Goal: Task Accomplishment & Management: Manage account settings

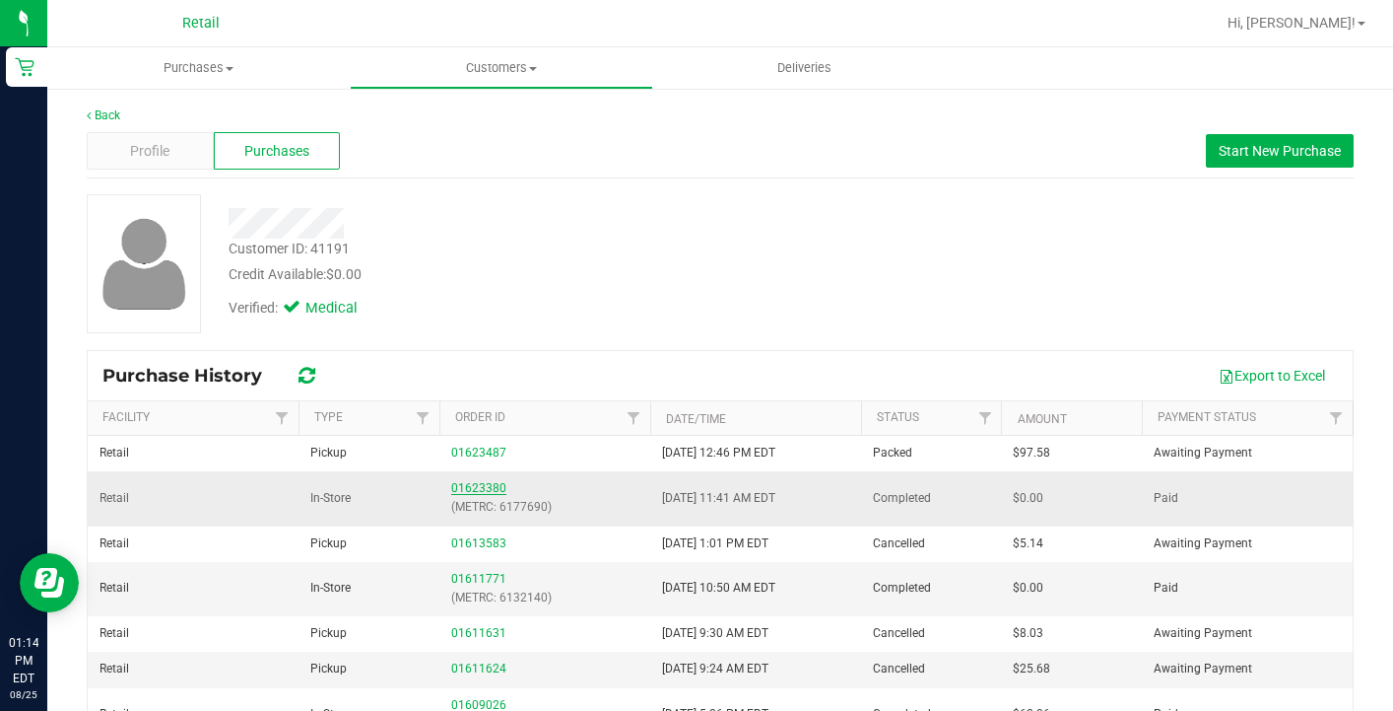
click at [493, 489] on link "01623380" at bounding box center [478, 488] width 55 height 14
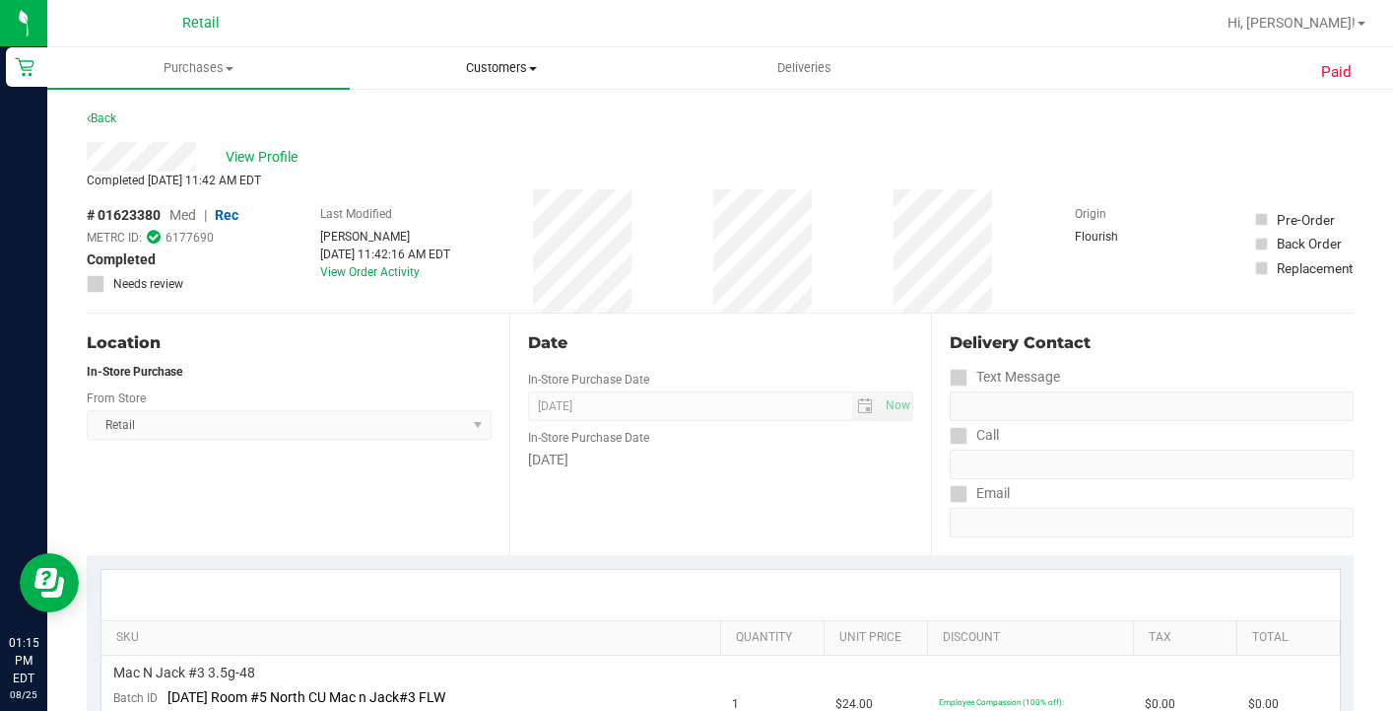
click at [522, 63] on span "Customers" at bounding box center [501, 68] width 301 height 18
click at [485, 115] on span "All customers" at bounding box center [421, 118] width 142 height 17
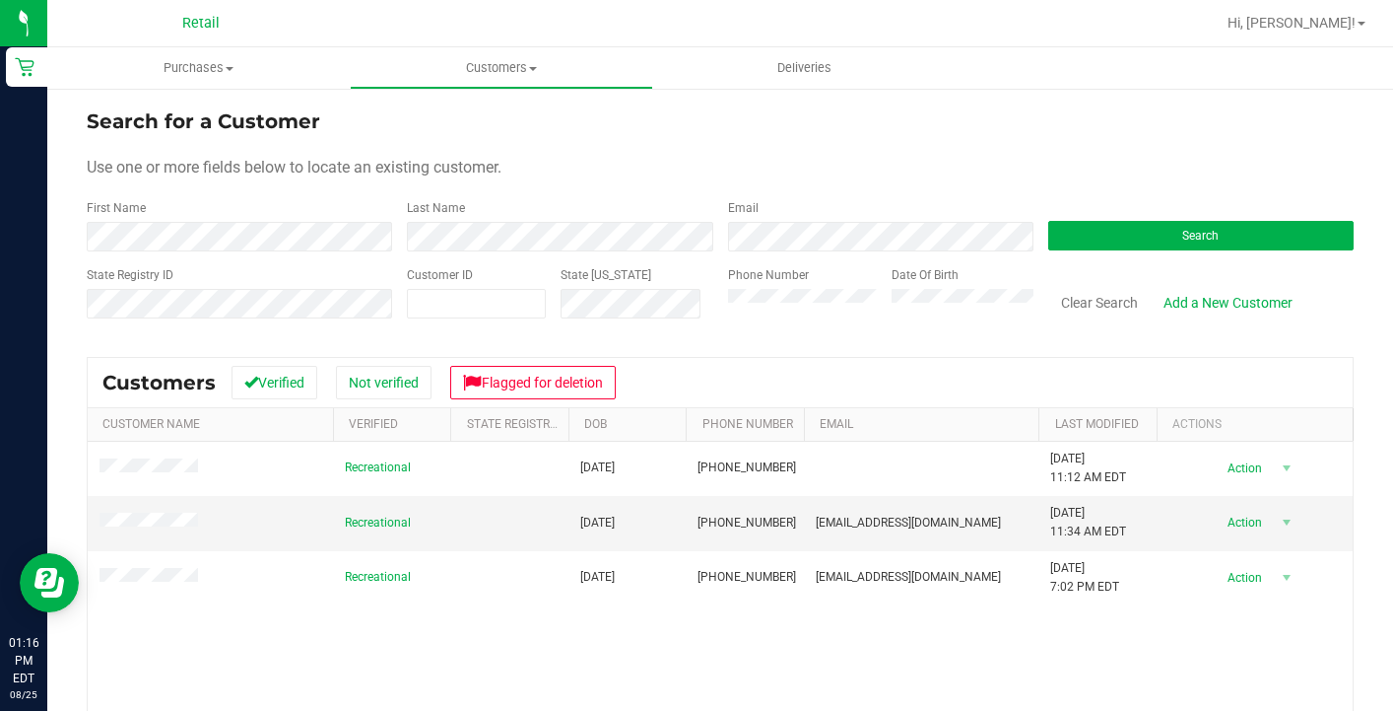
click at [659, 0] on nav "Retail Hi, Sarah!" at bounding box center [720, 23] width 1346 height 47
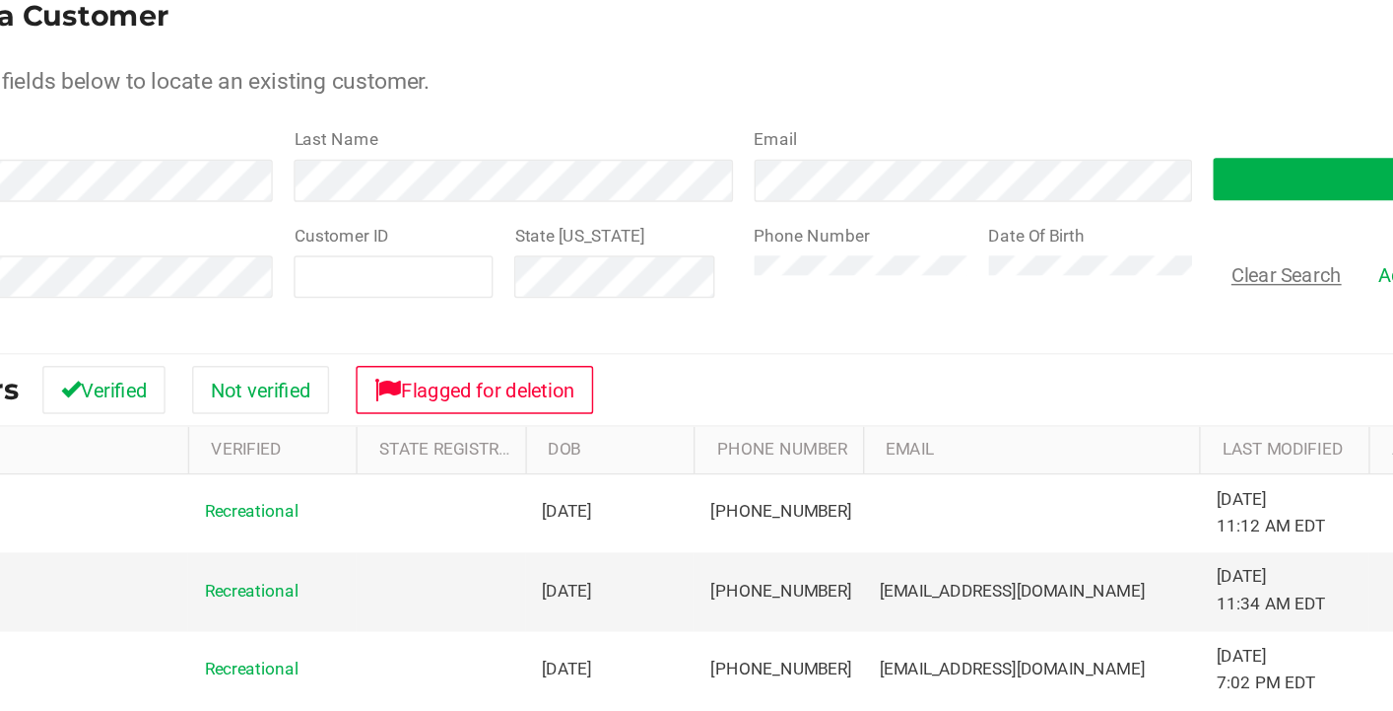
click at [1049, 286] on button "Clear Search" at bounding box center [1100, 303] width 102 height 34
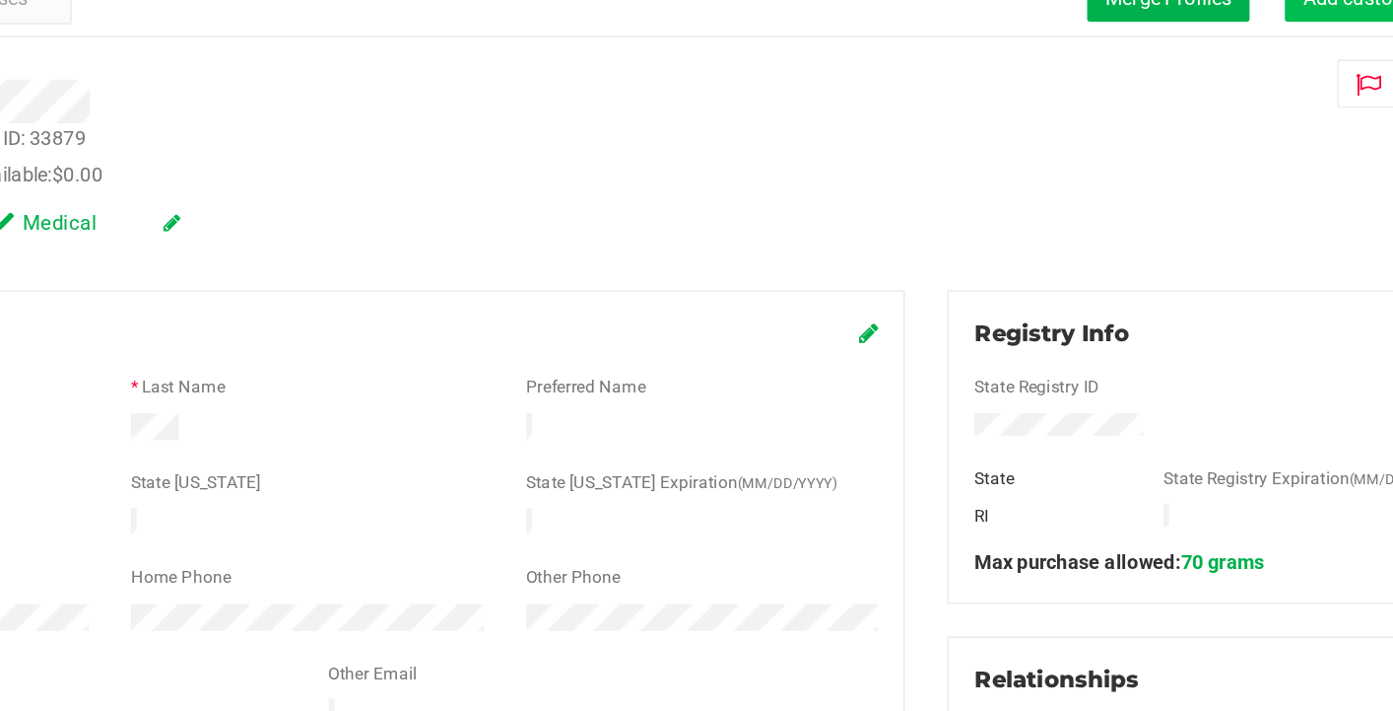
click at [1186, 134] on button "Add customer to queue" at bounding box center [1270, 151] width 168 height 34
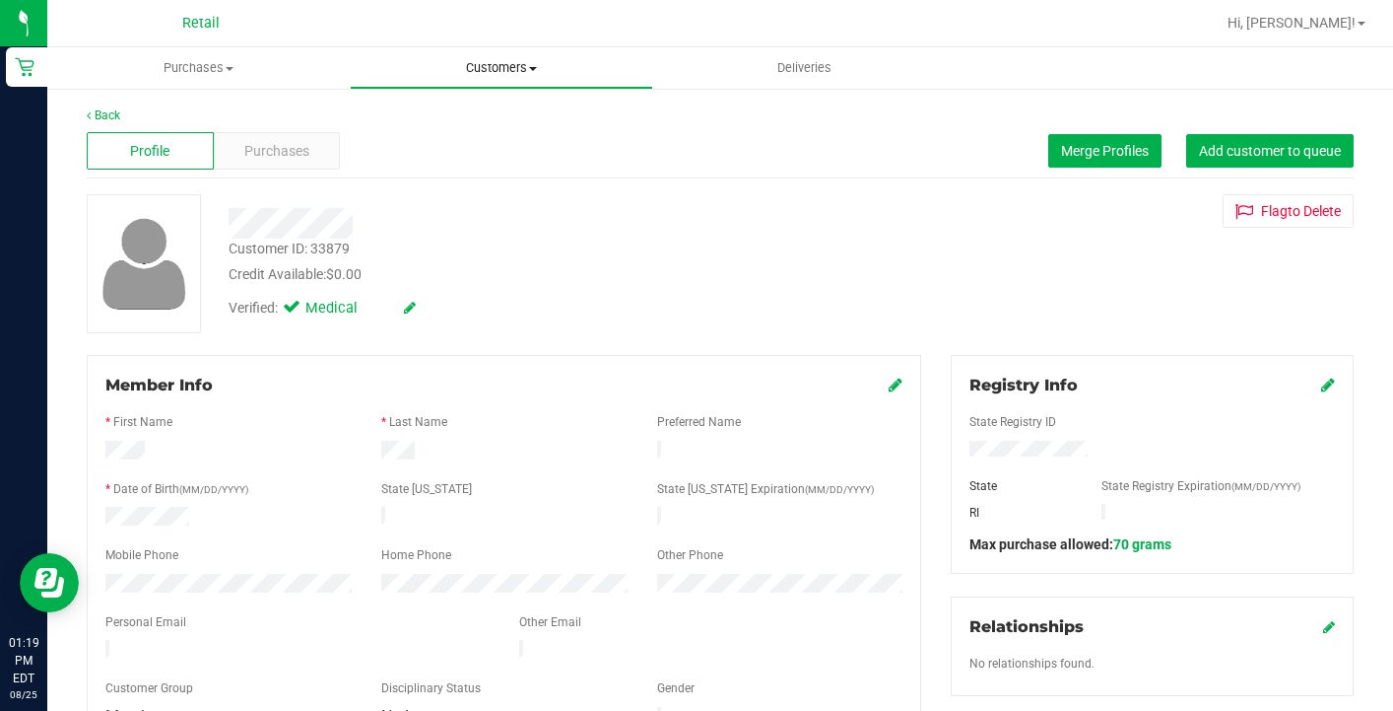
click at [492, 74] on span "Customers" at bounding box center [501, 68] width 301 height 18
click at [491, 121] on span "All customers" at bounding box center [421, 118] width 142 height 17
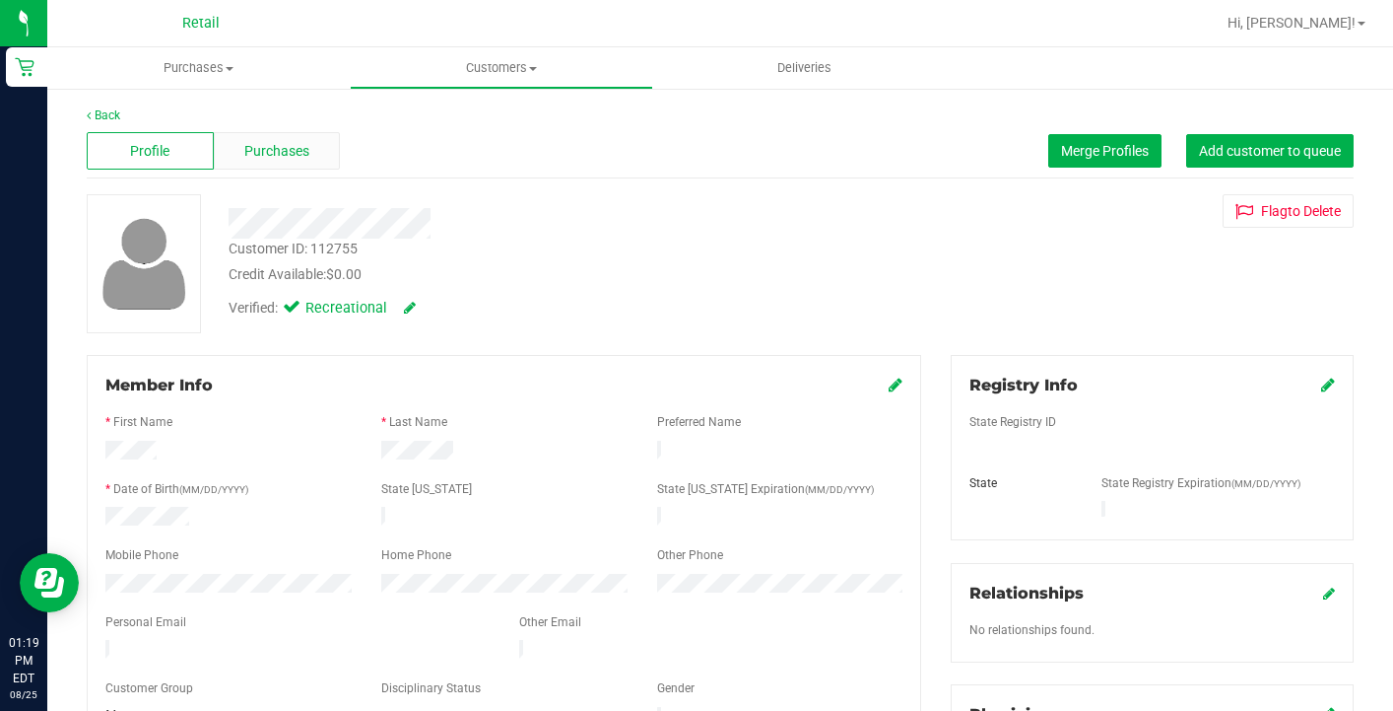
click at [271, 148] on span "Purchases" at bounding box center [276, 151] width 65 height 21
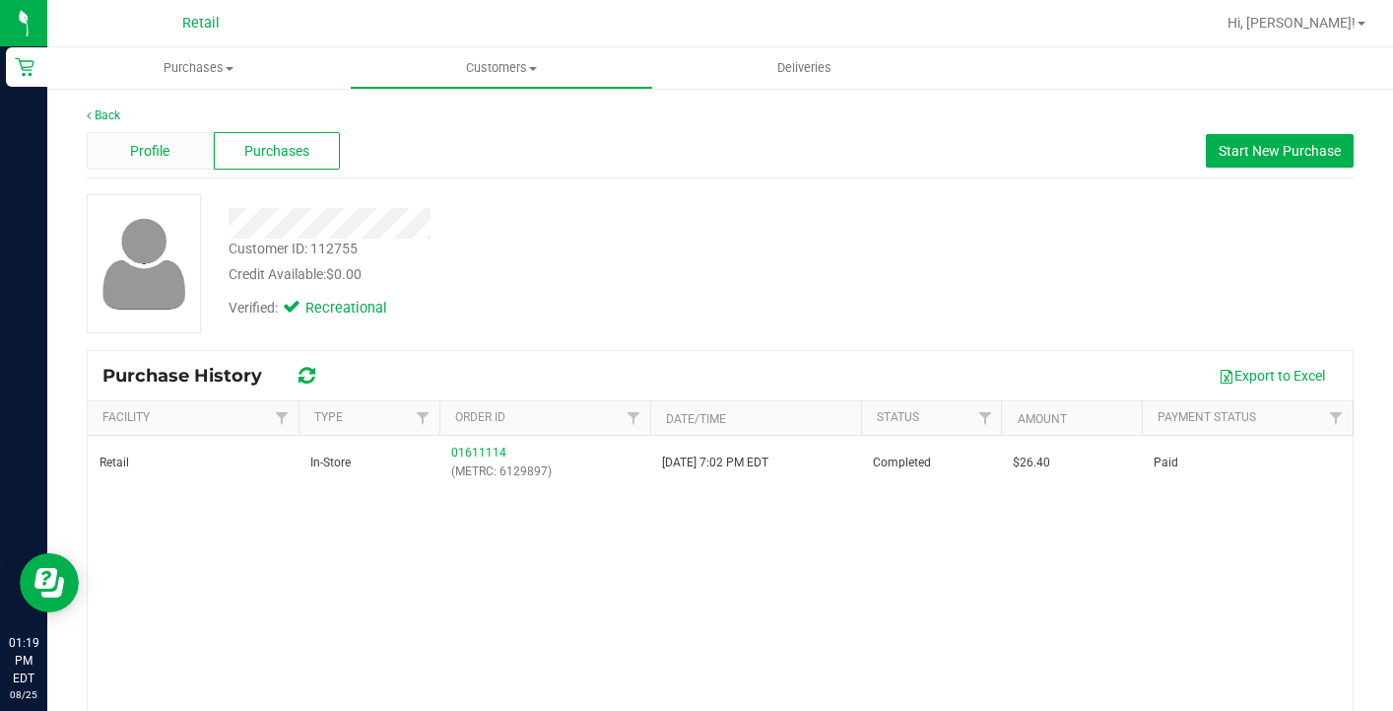
click at [162, 158] on span "Profile" at bounding box center [149, 151] width 39 height 21
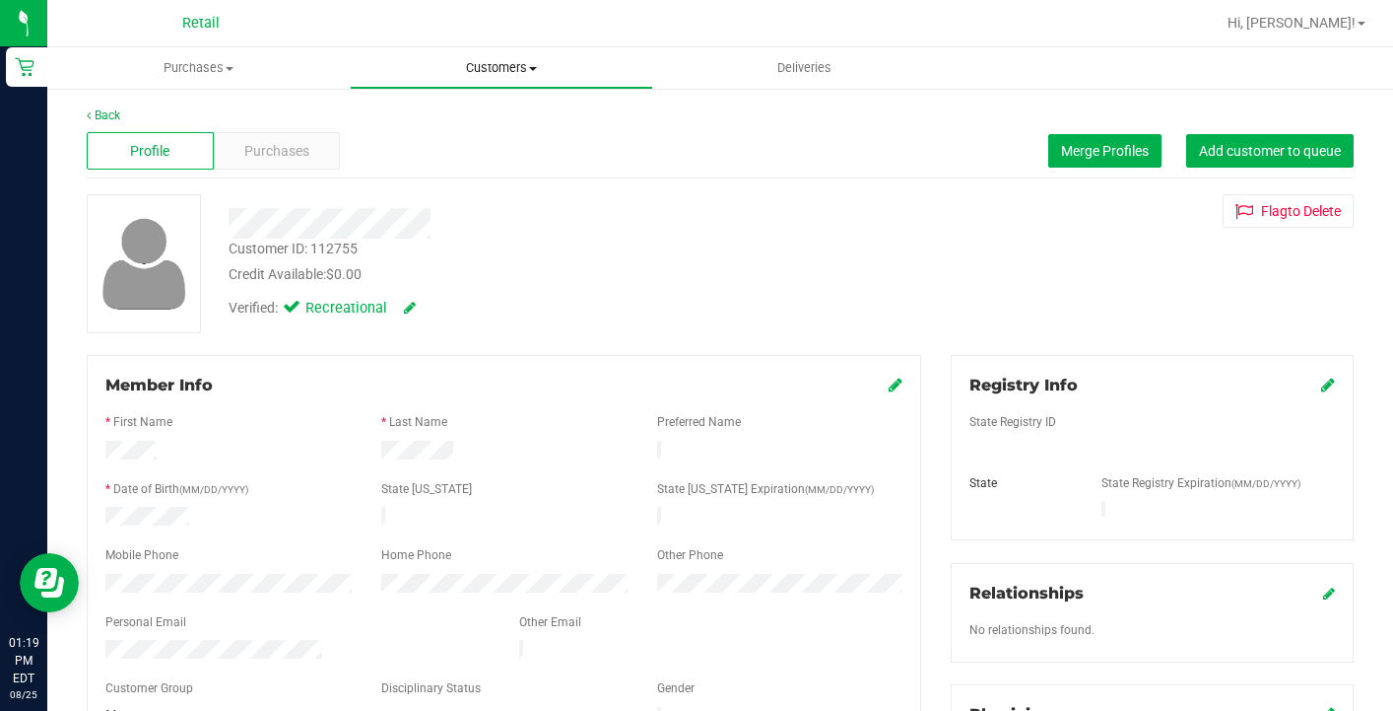
click at [505, 63] on span "Customers" at bounding box center [501, 68] width 301 height 18
click at [485, 109] on li "All customers" at bounding box center [501, 119] width 303 height 24
click at [287, 143] on span "Purchases" at bounding box center [276, 151] width 65 height 21
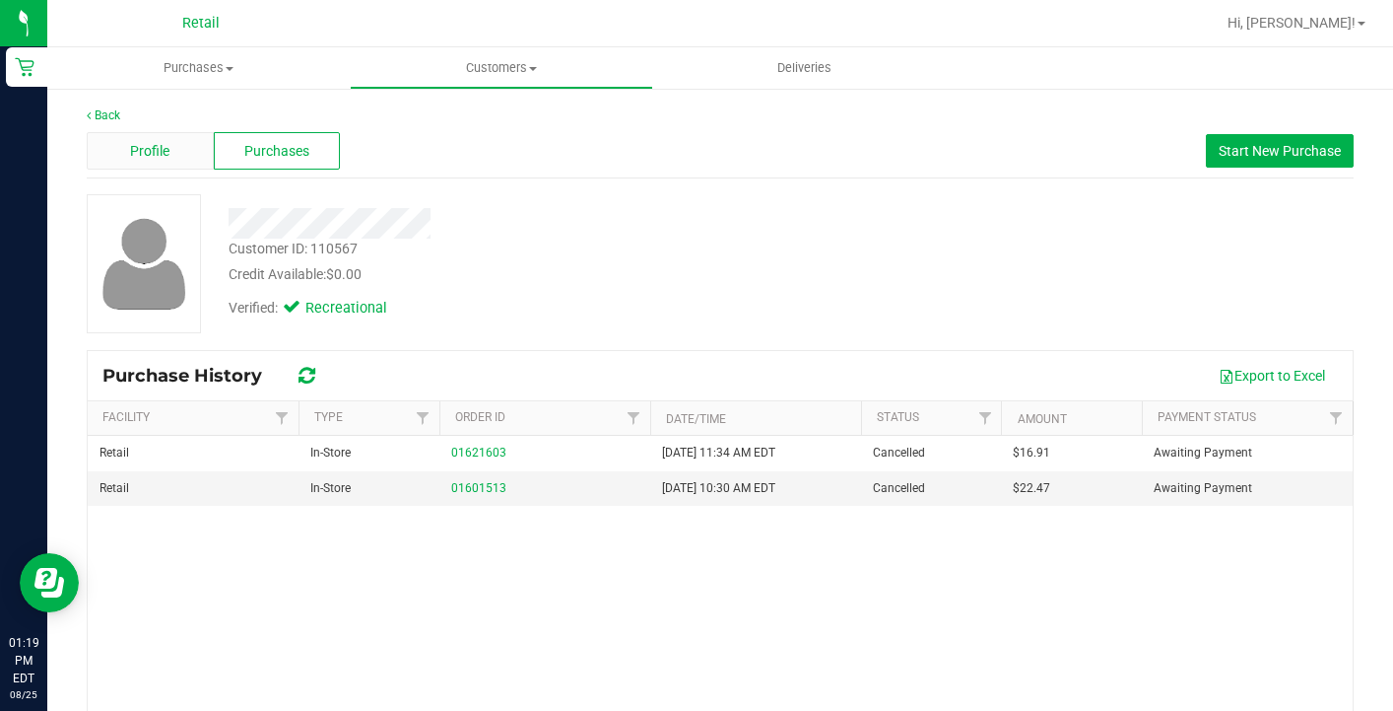
click at [174, 157] on div "Profile" at bounding box center [150, 150] width 127 height 37
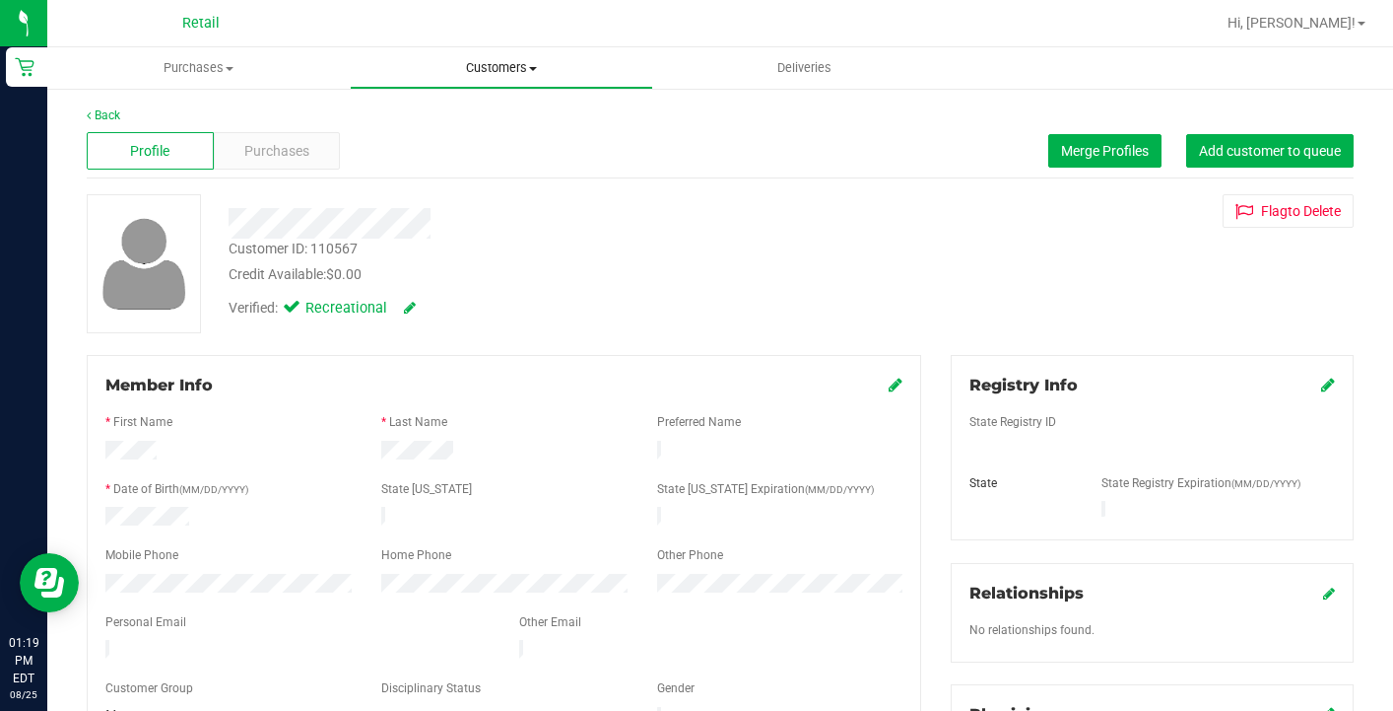
click at [476, 67] on span "Customers" at bounding box center [501, 68] width 301 height 18
click at [463, 111] on span "All customers" at bounding box center [421, 118] width 142 height 17
click at [282, 148] on span "Purchases" at bounding box center [276, 151] width 65 height 21
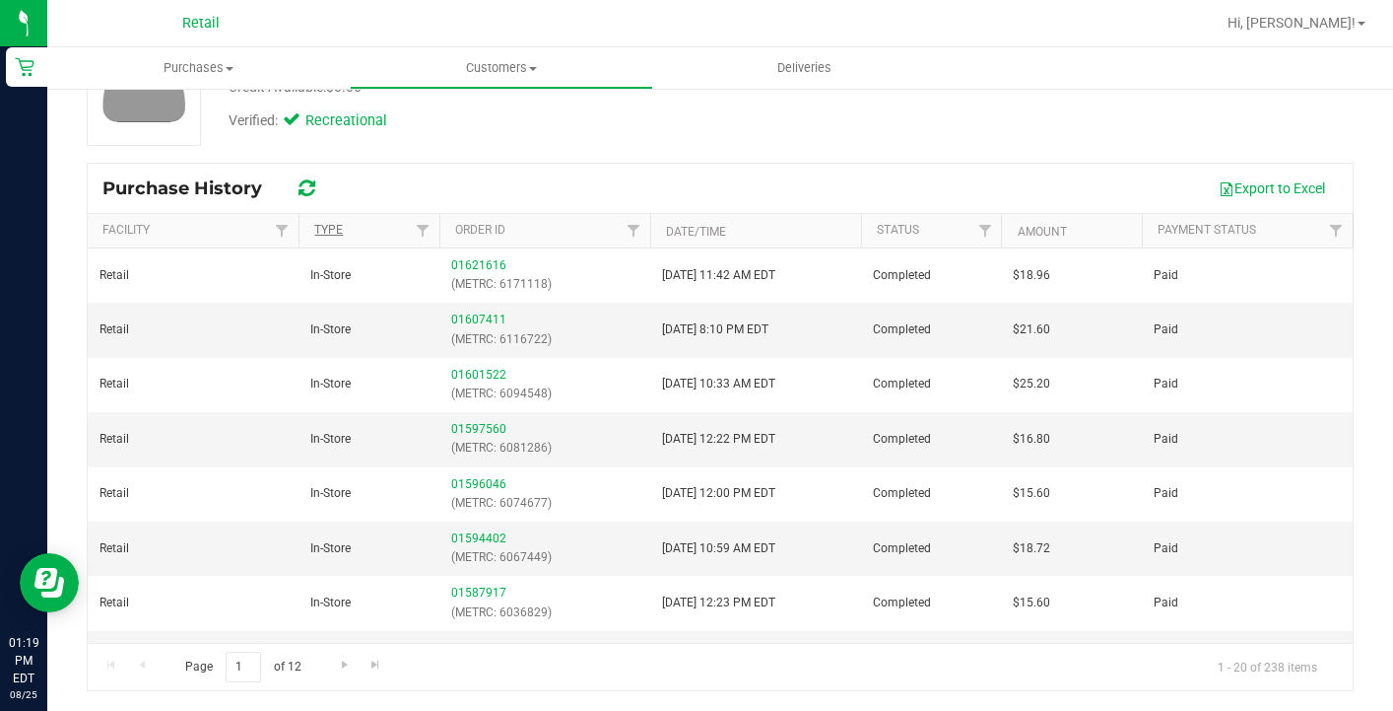
click at [339, 224] on link "Type" at bounding box center [328, 230] width 29 height 14
click at [339, 224] on link "Type" at bounding box center [339, 230] width 51 height 14
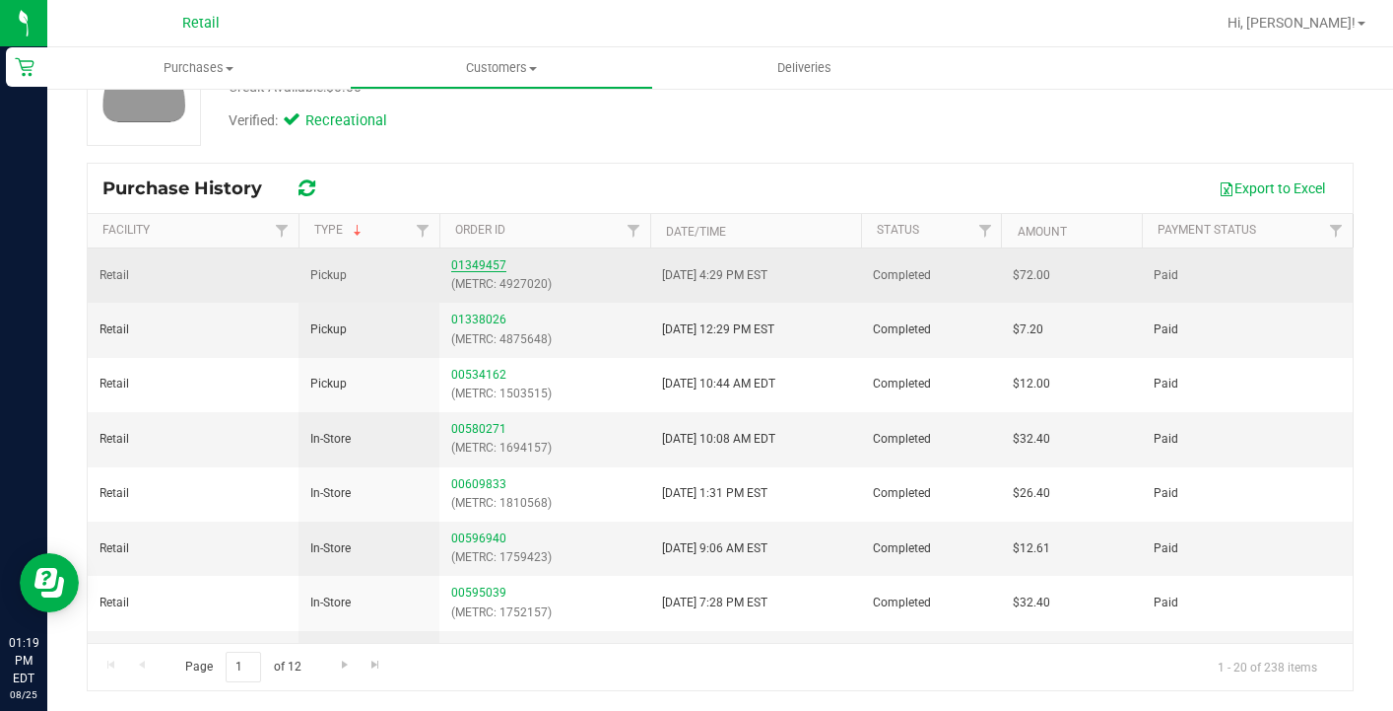
click at [460, 260] on link "01349457" at bounding box center [478, 265] width 55 height 14
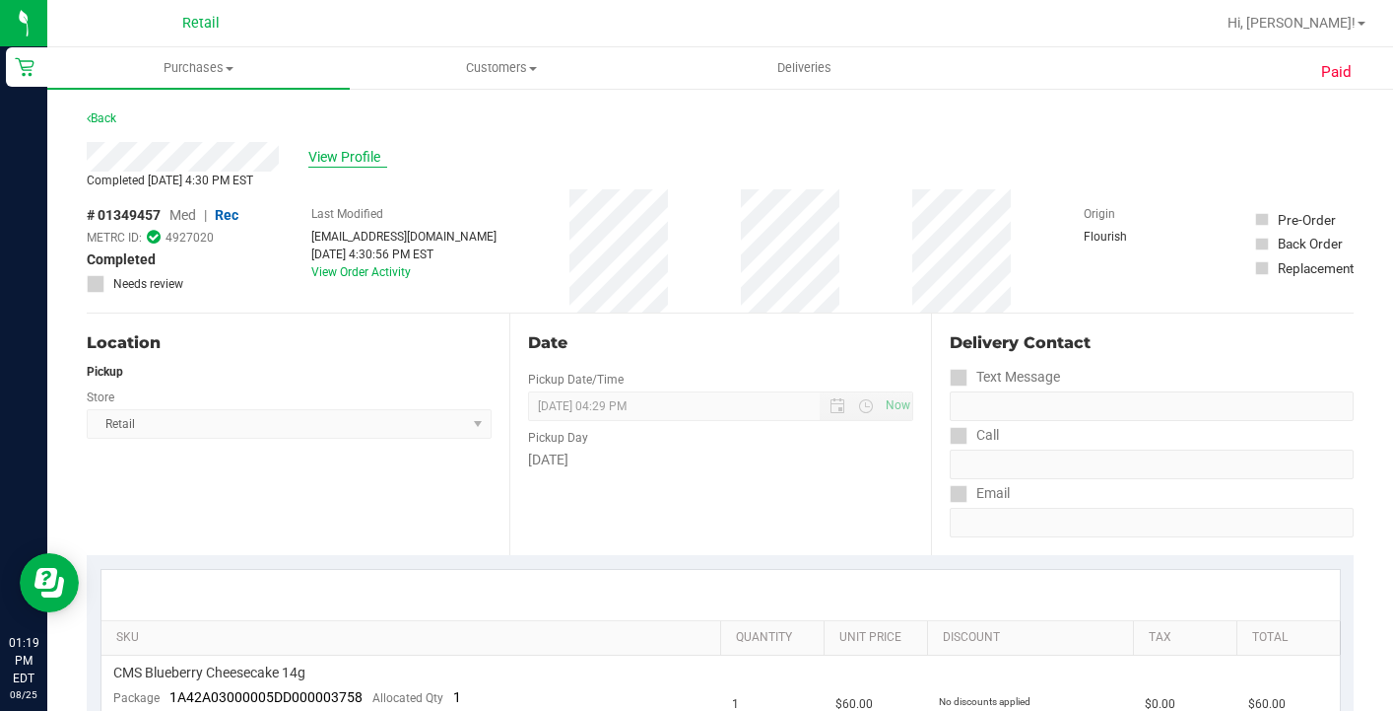
click at [350, 154] on span "View Profile" at bounding box center [347, 157] width 79 height 21
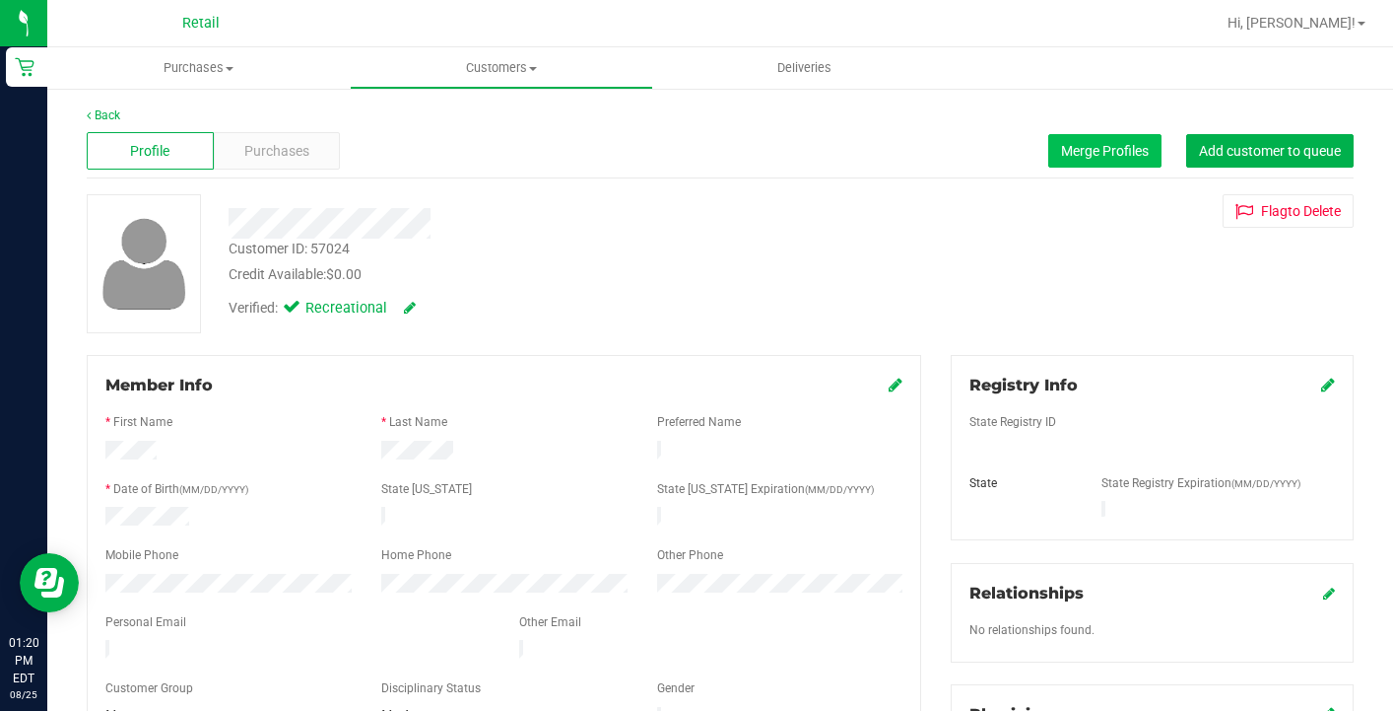
click at [1075, 165] on button "Merge Profiles" at bounding box center [1105, 151] width 113 height 34
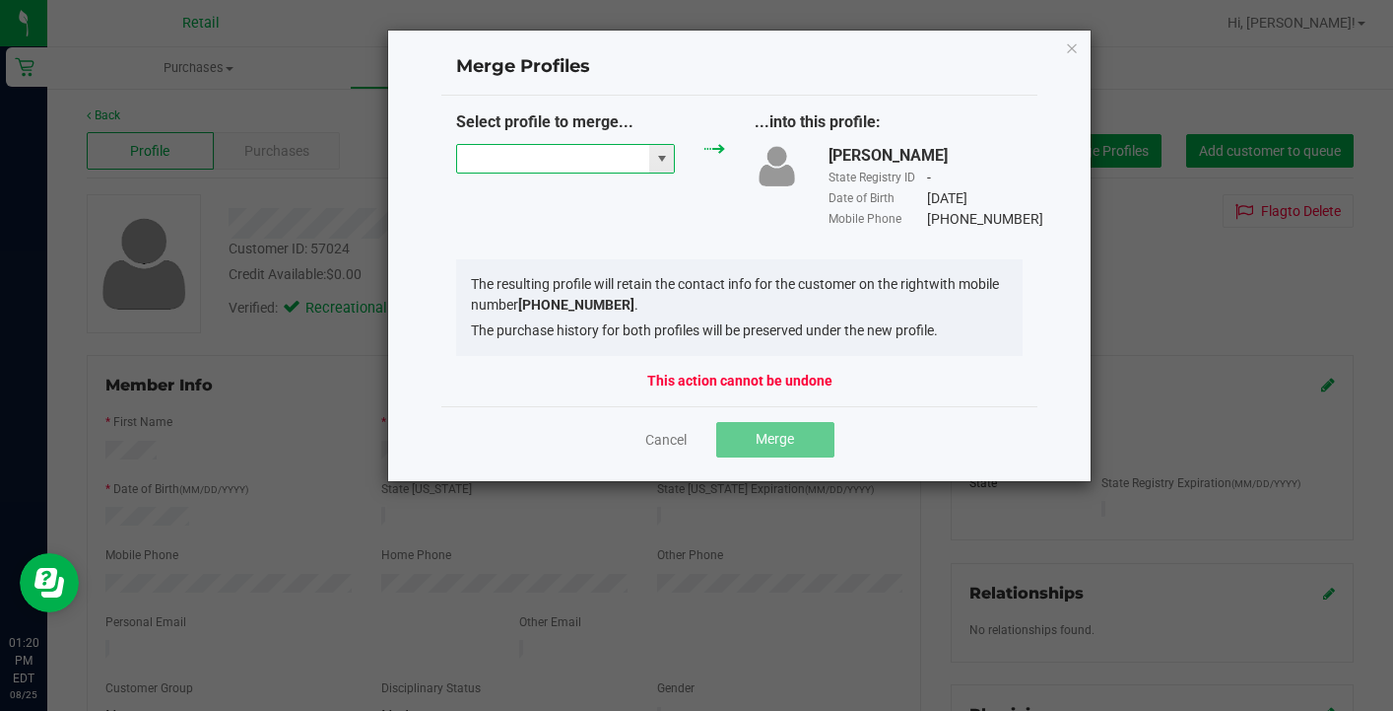
click at [502, 156] on input "NO DATA FOUND" at bounding box center [553, 159] width 192 height 28
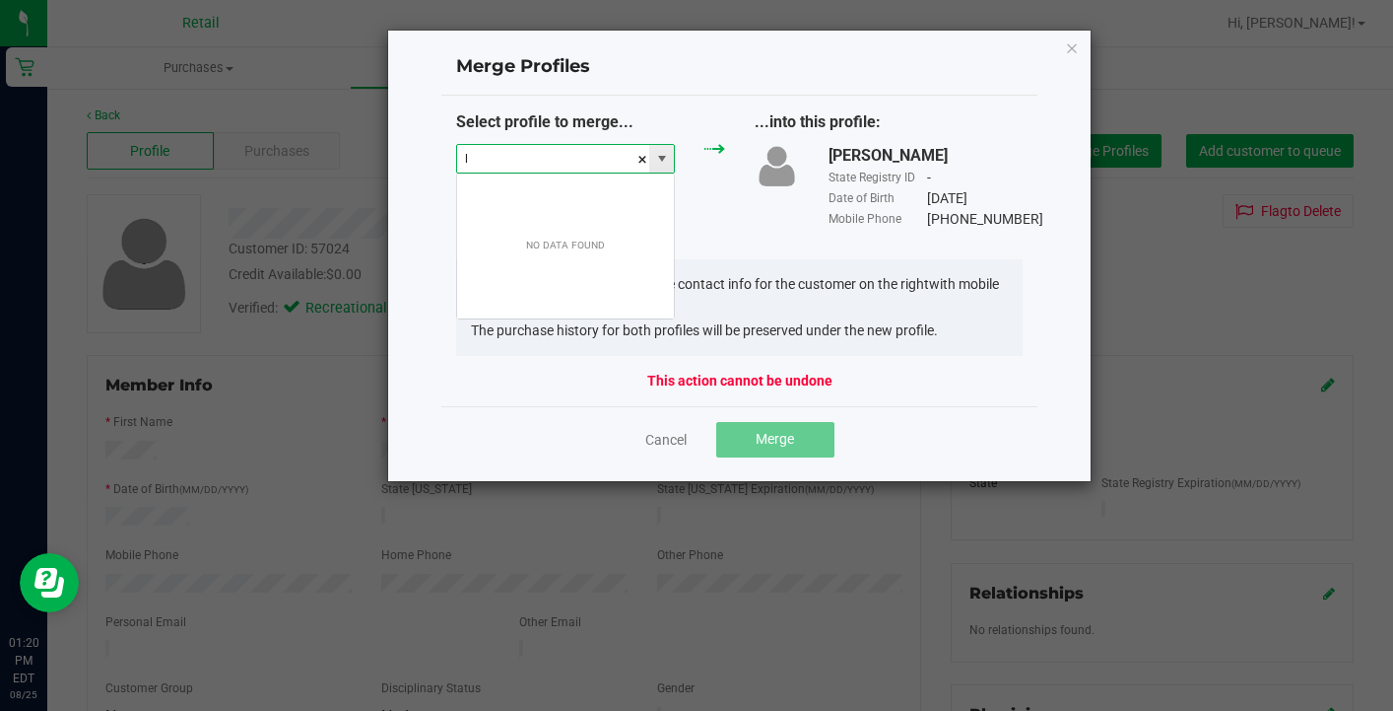
scroll to position [30, 219]
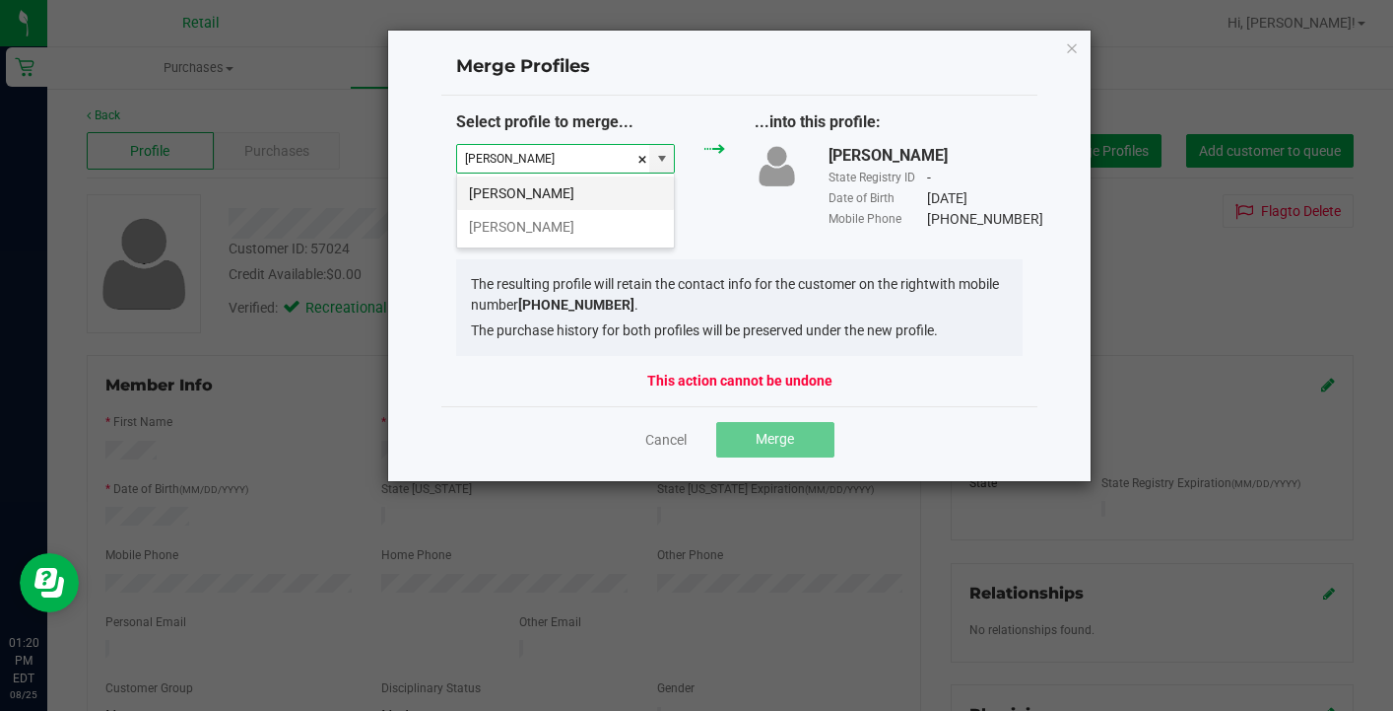
click at [571, 200] on li "Latisha Robertson" at bounding box center [565, 193] width 217 height 34
type input "Latisha Robertson"
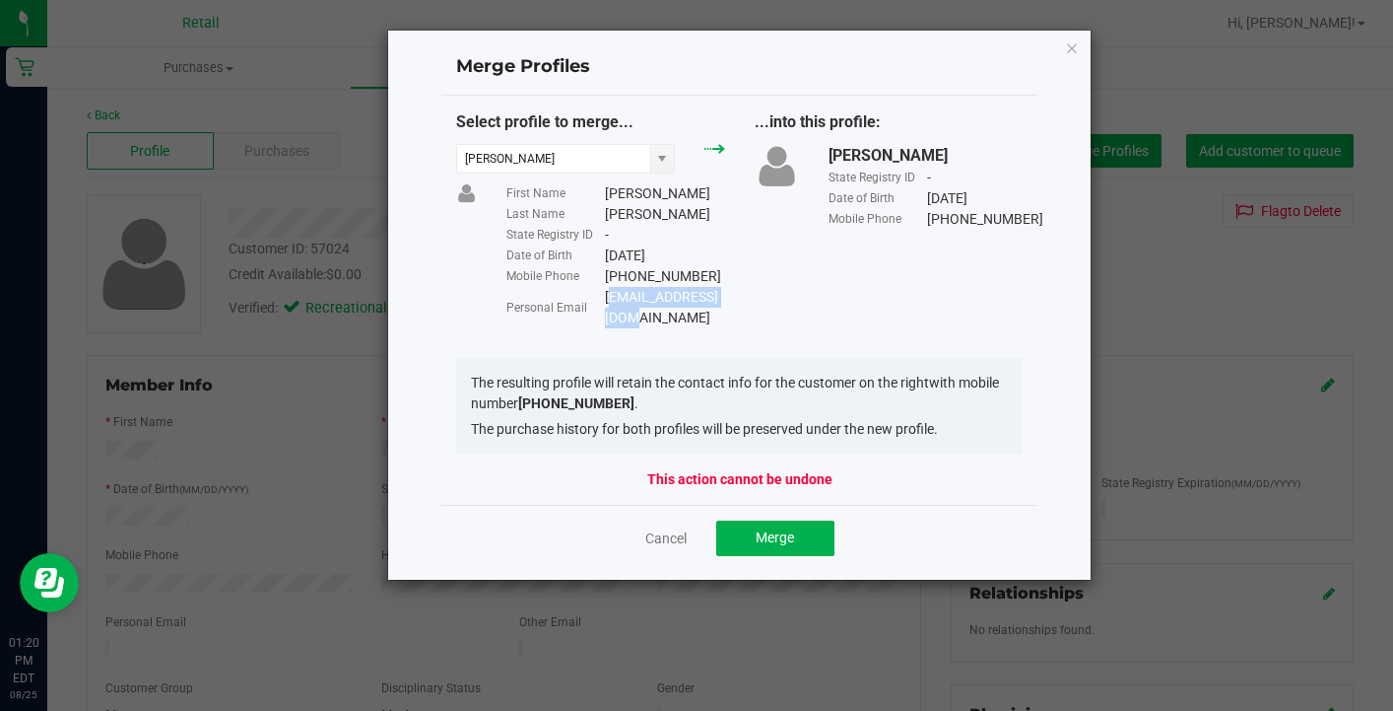
drag, startPoint x: 732, startPoint y: 297, endPoint x: 610, endPoint y: 287, distance: 122.6
click at [610, 287] on div "Latishar@gmail.com" at bounding box center [665, 307] width 120 height 41
copy div "atishar@gmail.com"
copy div "Latishar@gmail.com"
click at [781, 529] on span "Merge" at bounding box center [775, 537] width 38 height 16
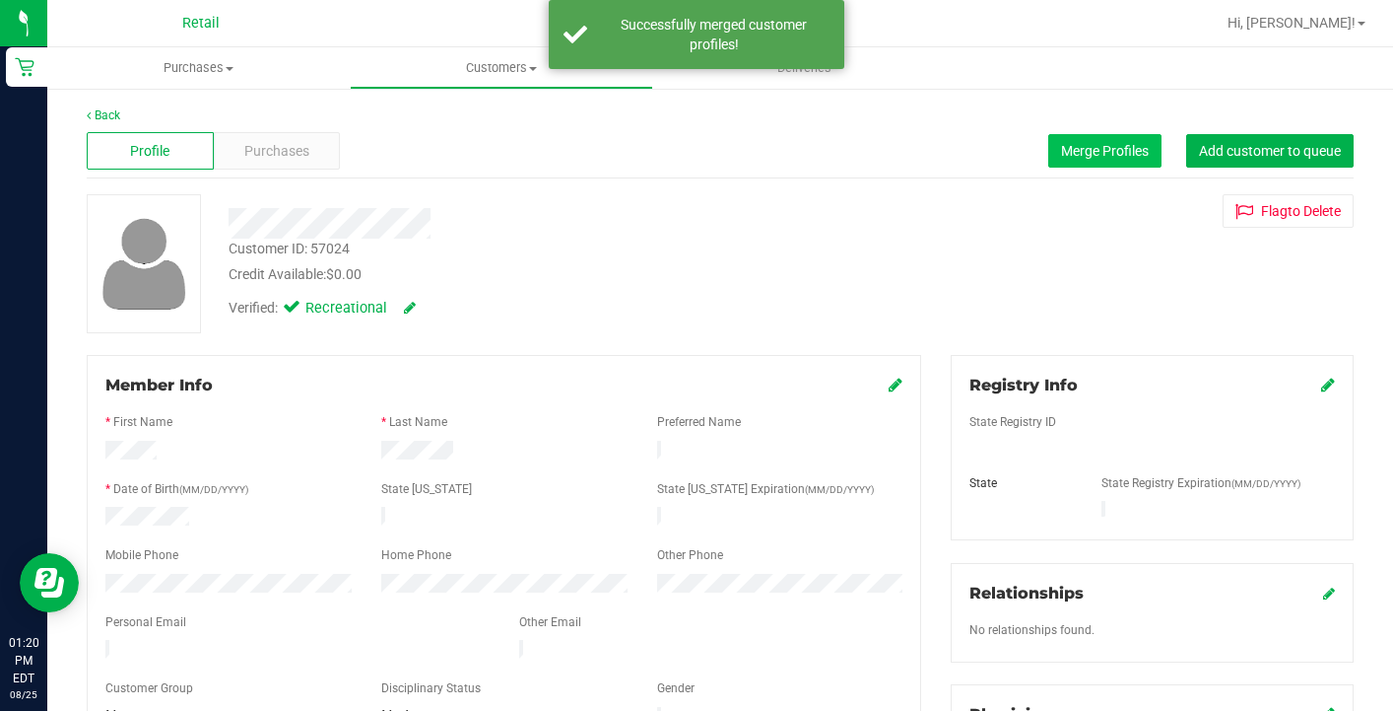
click at [1097, 157] on span "Merge Profiles" at bounding box center [1105, 151] width 88 height 16
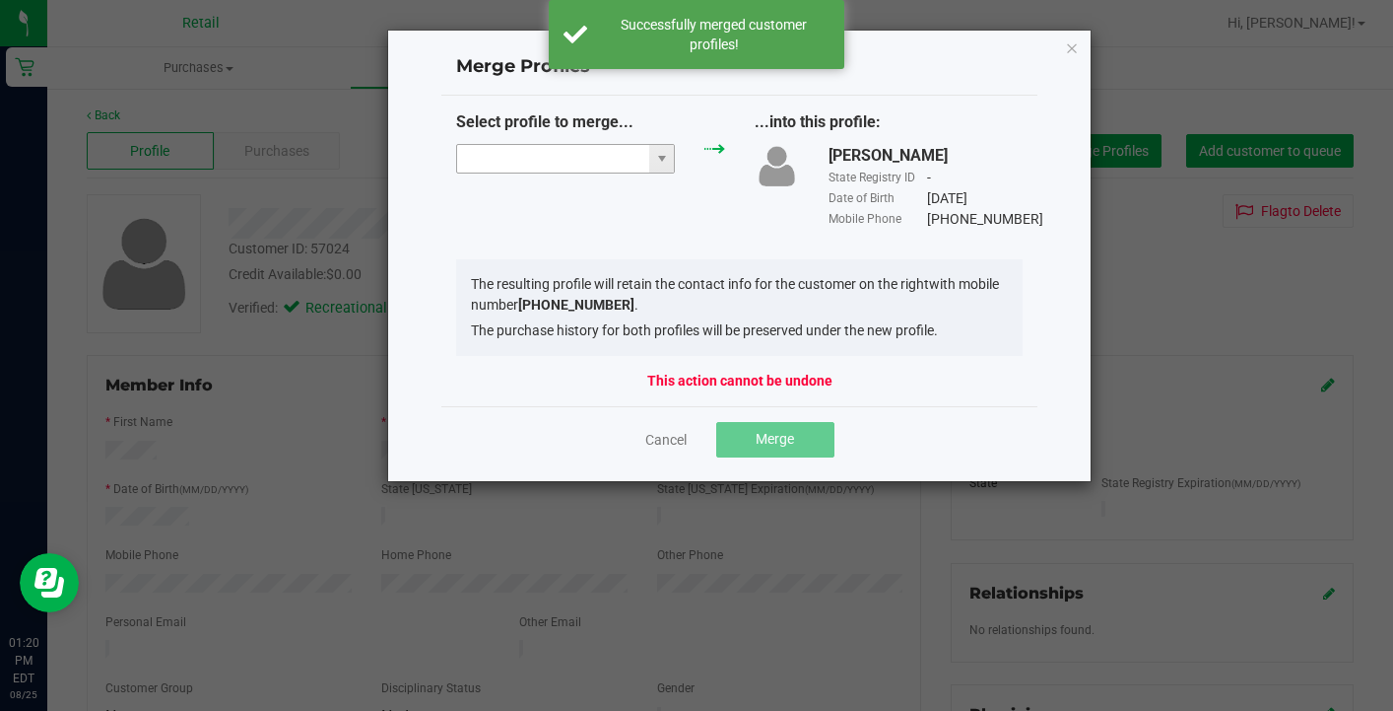
click at [553, 153] on input "NO DATA FOUND" at bounding box center [553, 159] width 192 height 28
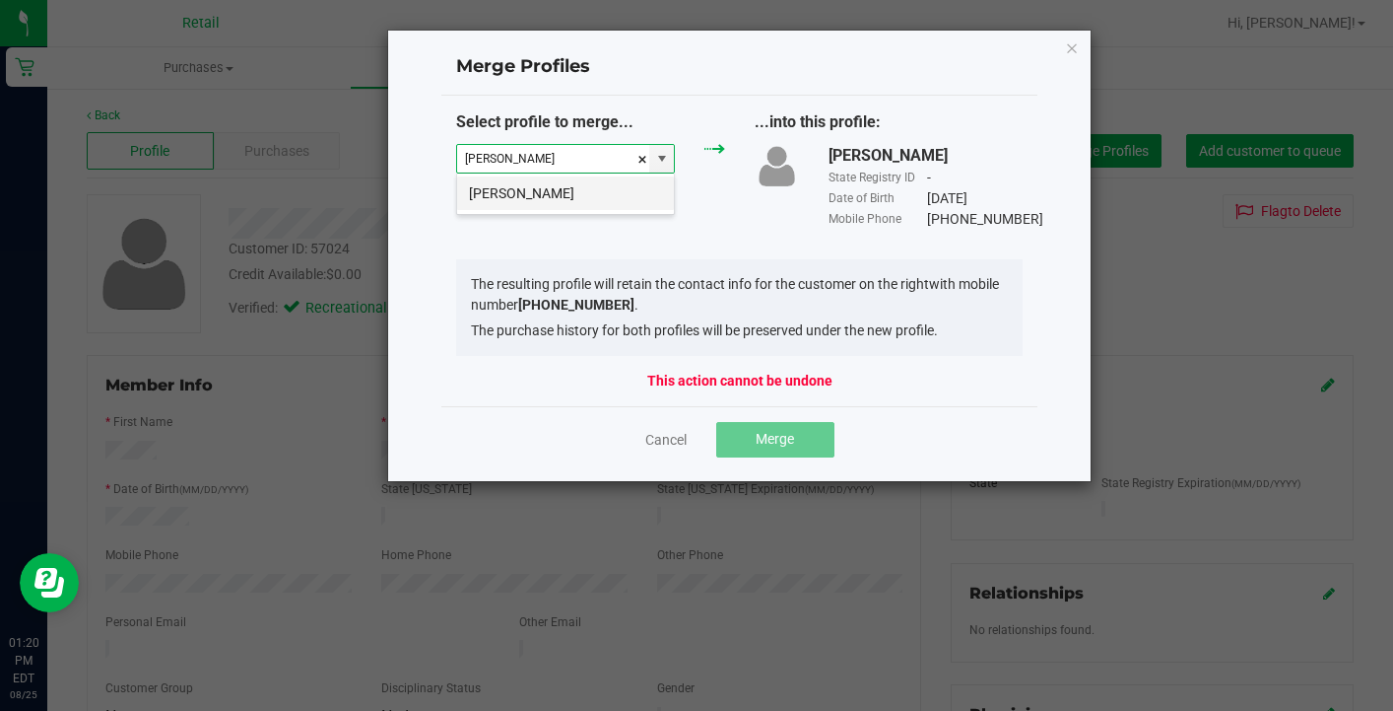
click at [576, 188] on li "Latisha Robertson" at bounding box center [565, 193] width 217 height 34
type input "Latisha Robertson"
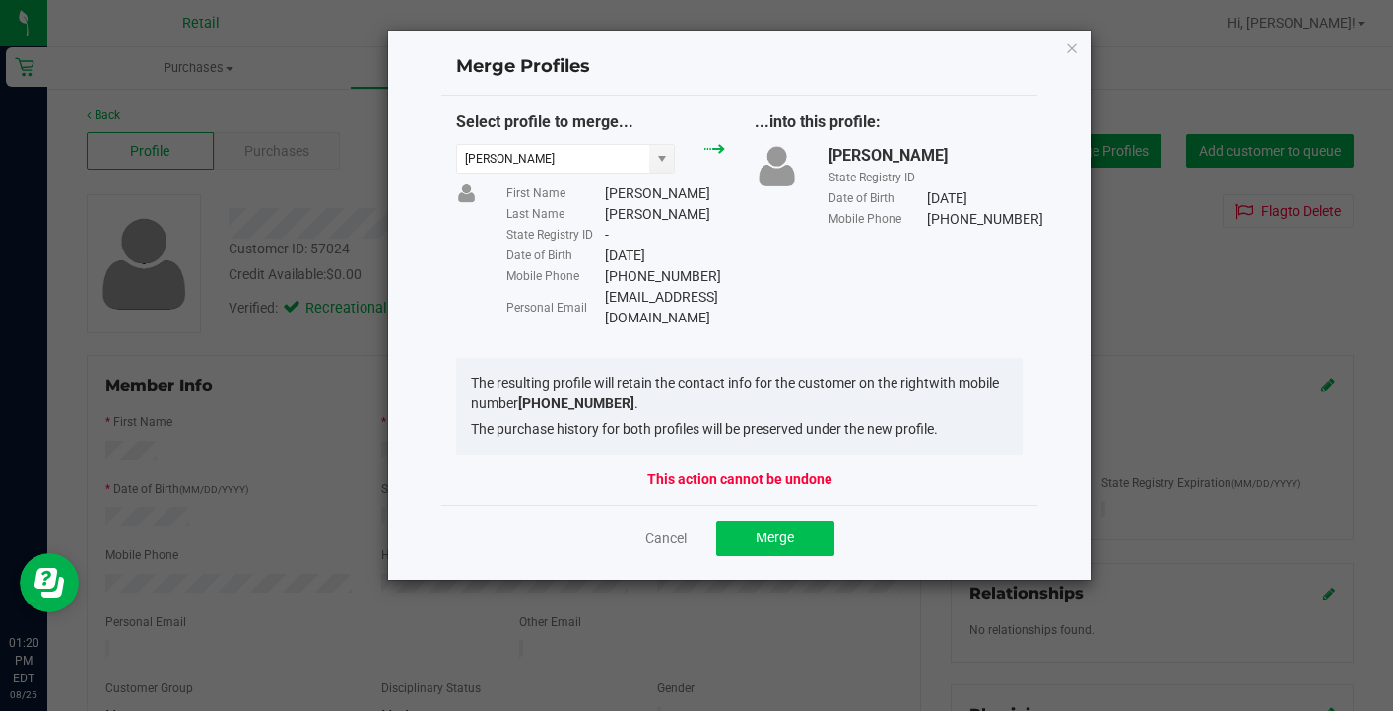
click at [771, 528] on button "Merge" at bounding box center [775, 537] width 118 height 35
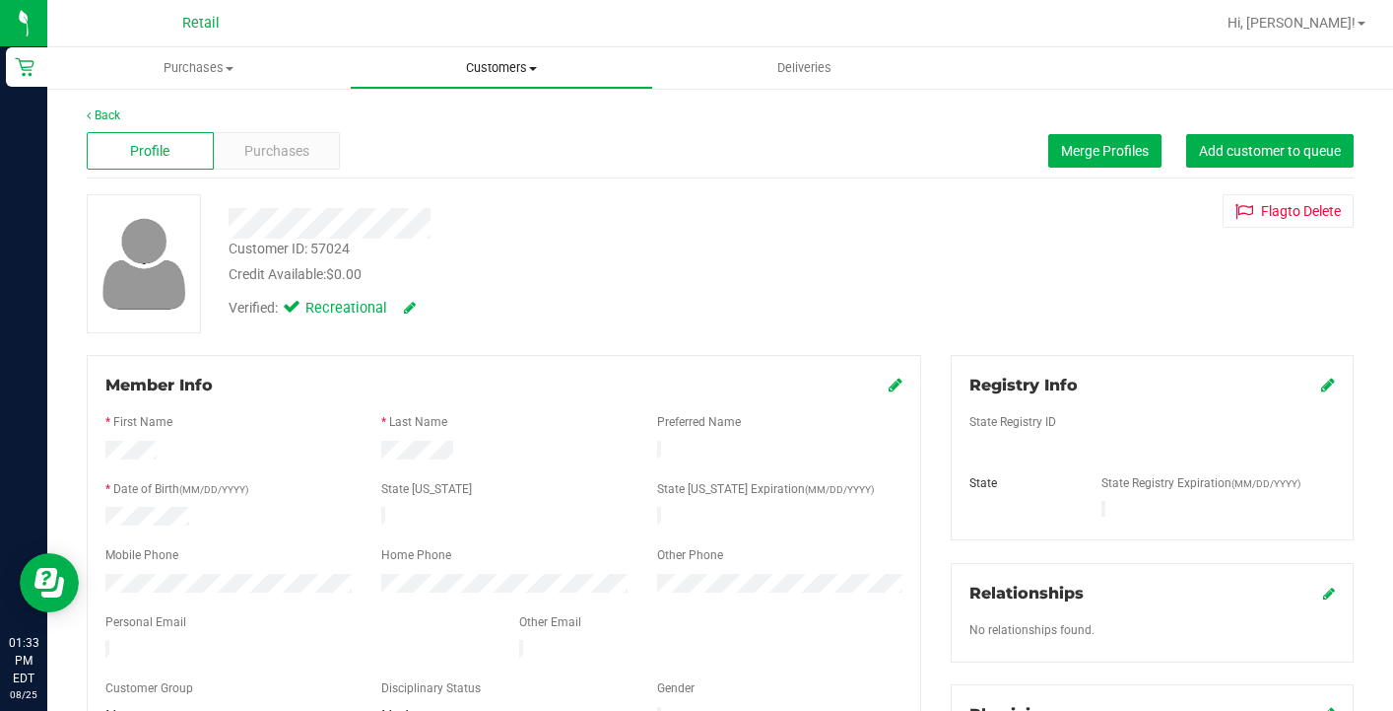
click at [489, 66] on span "Customers" at bounding box center [501, 68] width 301 height 18
click at [486, 115] on span "All customers" at bounding box center [421, 118] width 142 height 17
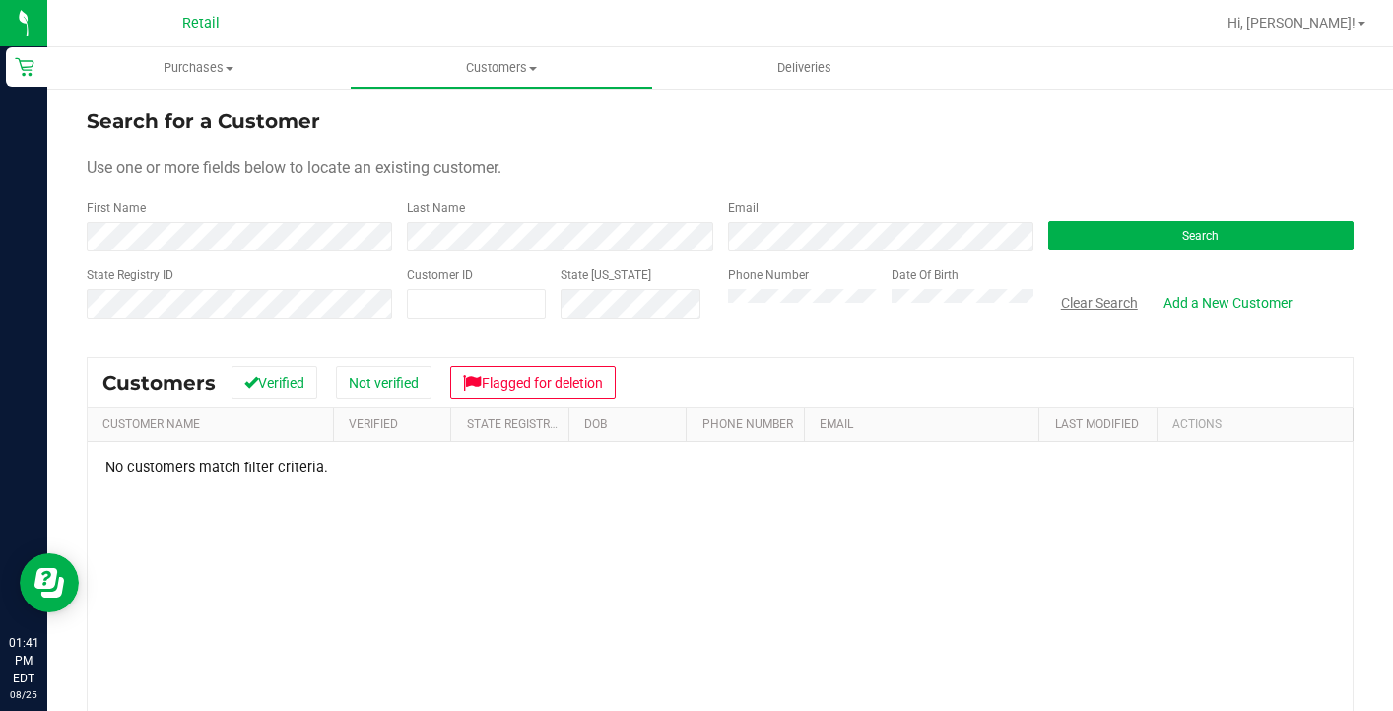
click at [1104, 310] on button "Clear Search" at bounding box center [1100, 303] width 102 height 34
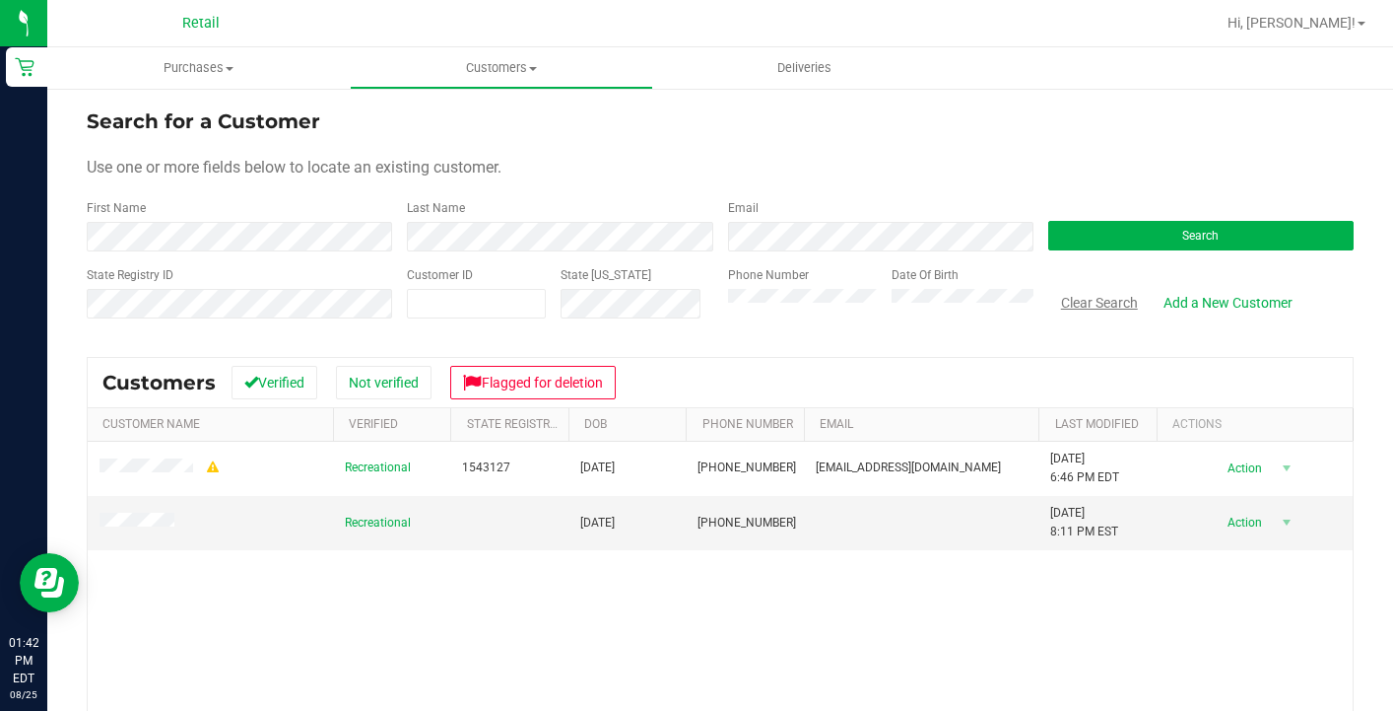
click at [1073, 294] on button "Clear Search" at bounding box center [1100, 303] width 102 height 34
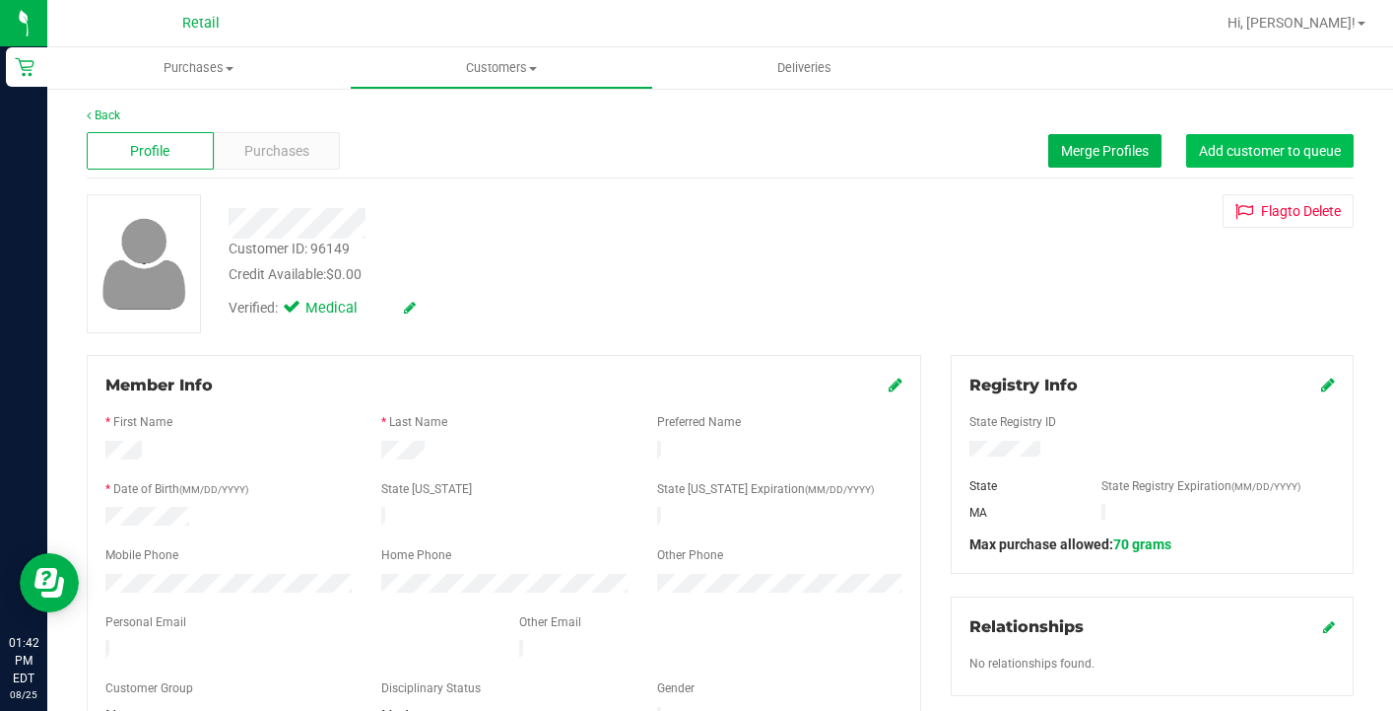
click at [1263, 164] on button "Add customer to queue" at bounding box center [1270, 151] width 168 height 34
click at [505, 64] on span "Customers" at bounding box center [501, 68] width 301 height 18
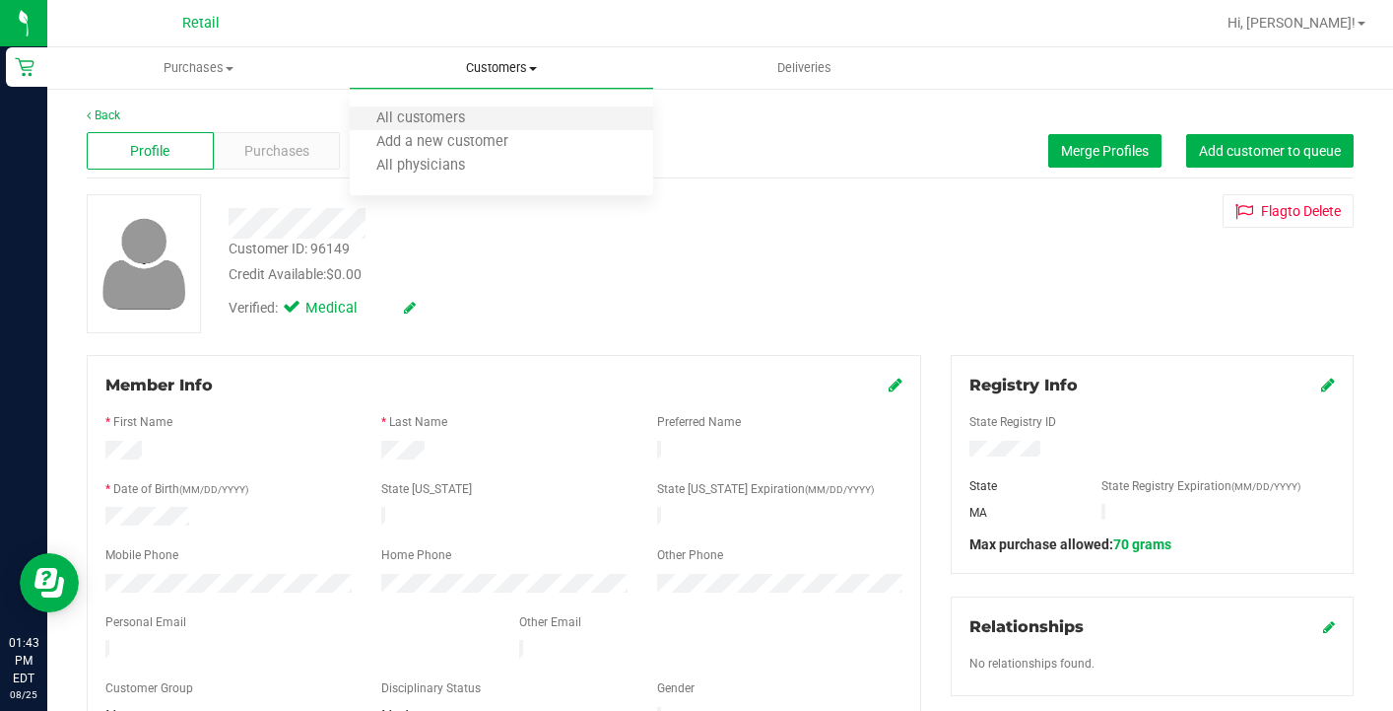
click at [488, 109] on li "All customers" at bounding box center [501, 119] width 303 height 24
click at [1241, 169] on div "Profile Purchases Merge Profiles Add customer to queue" at bounding box center [720, 151] width 1267 height 54
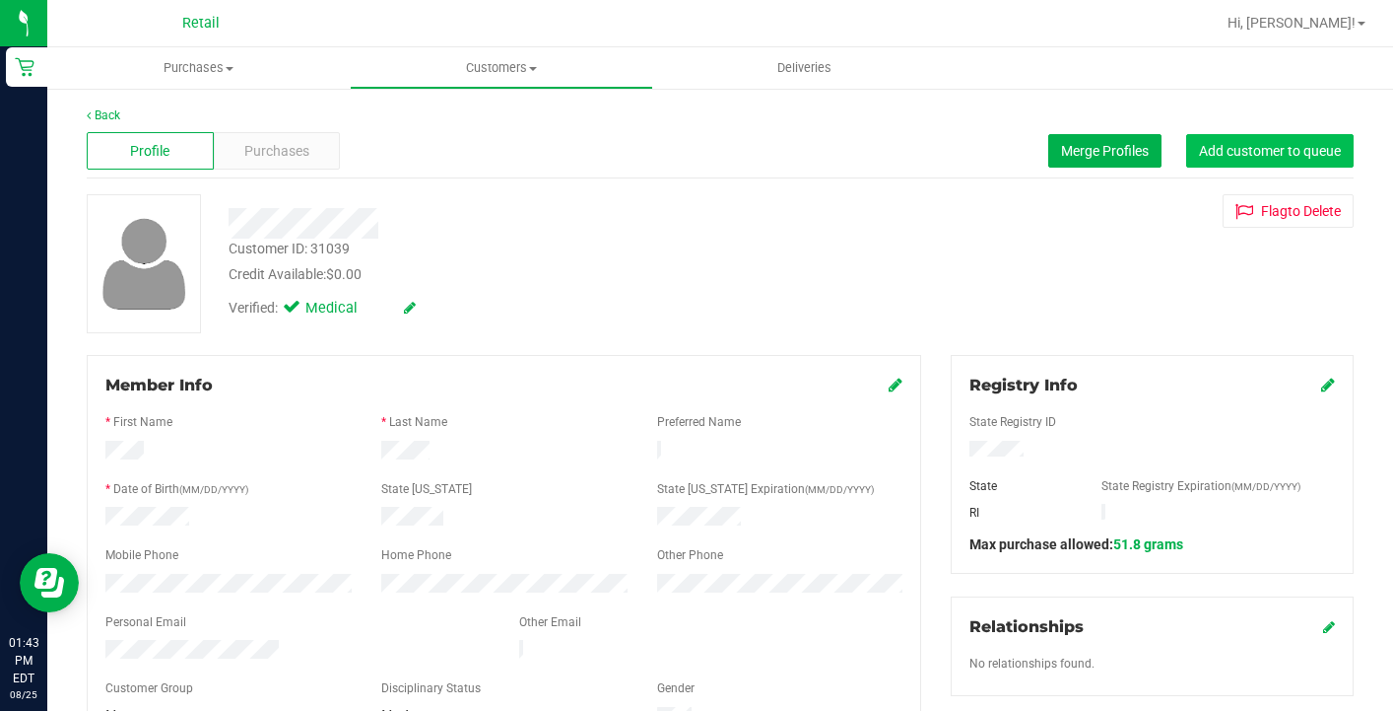
click at [1237, 151] on span "Add customer to queue" at bounding box center [1270, 151] width 142 height 16
click at [503, 67] on span "Customers" at bounding box center [501, 68] width 301 height 18
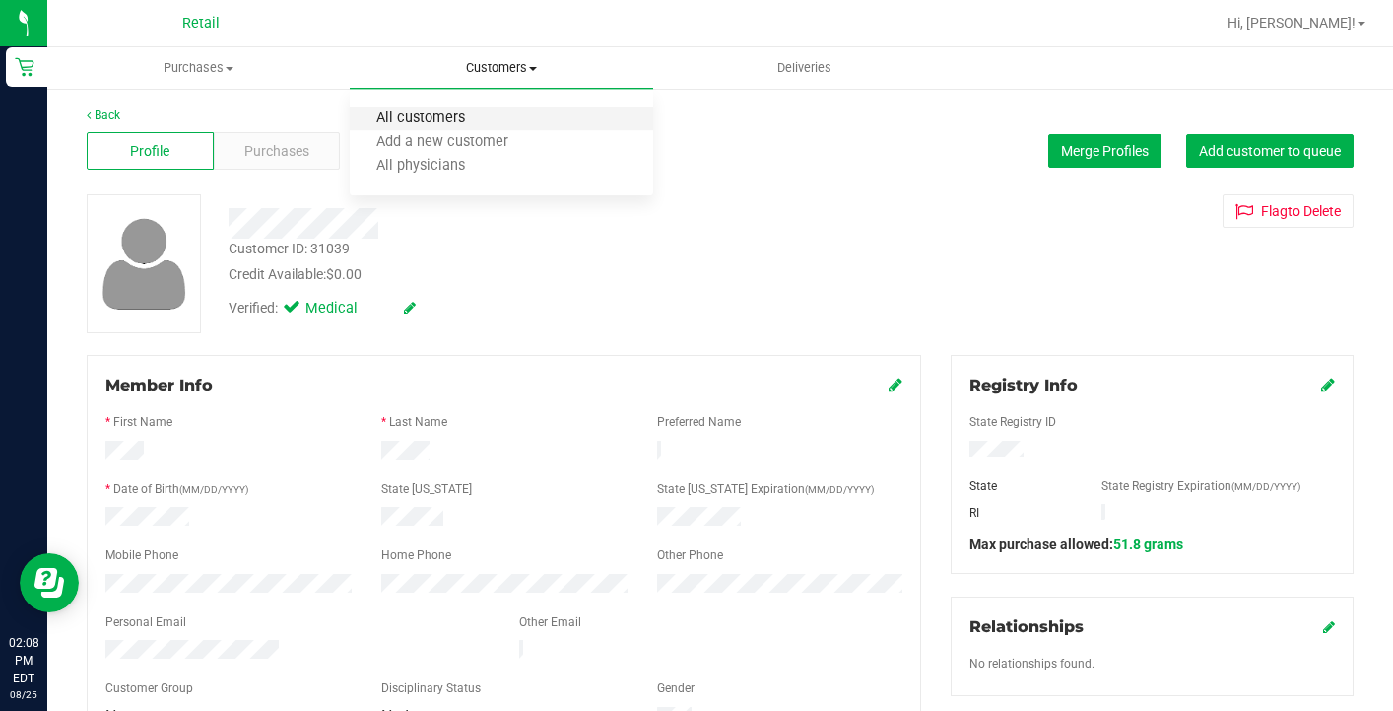
click at [480, 126] on span "All customers" at bounding box center [421, 118] width 142 height 17
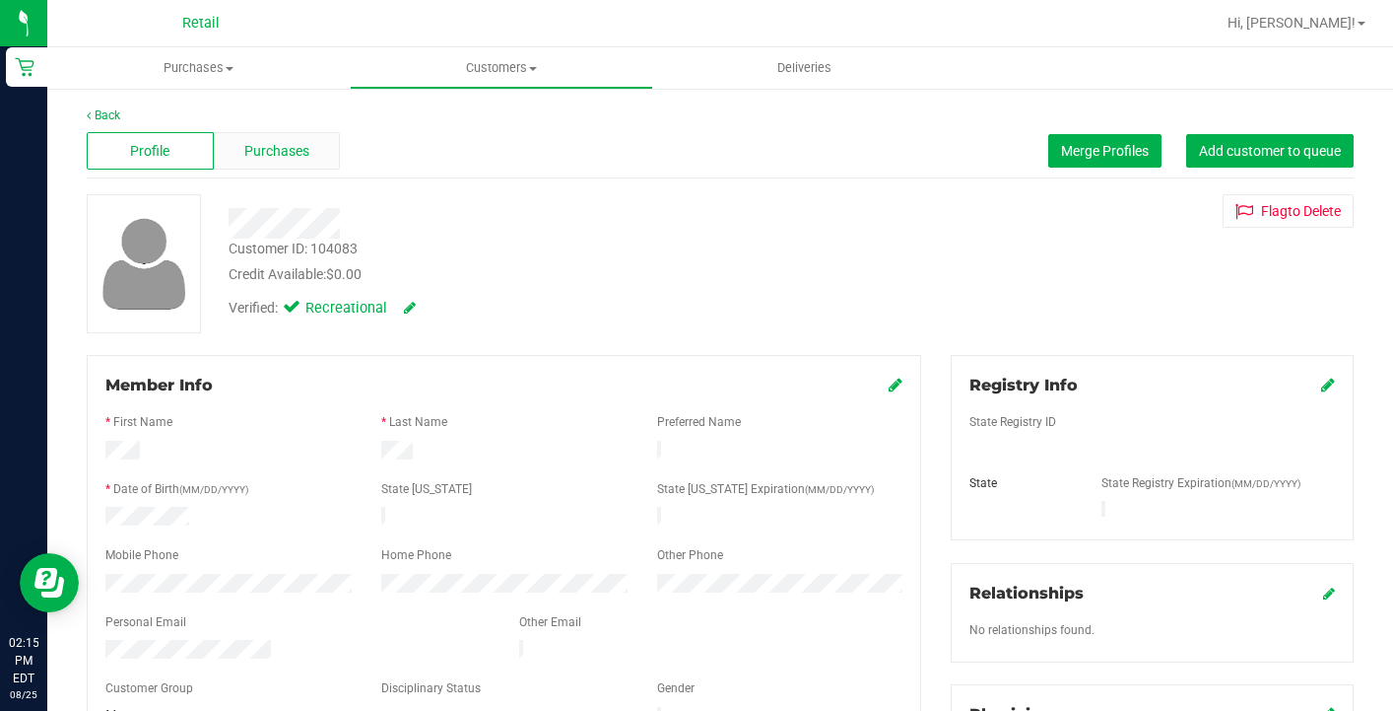
click at [304, 138] on div "Purchases" at bounding box center [277, 150] width 127 height 37
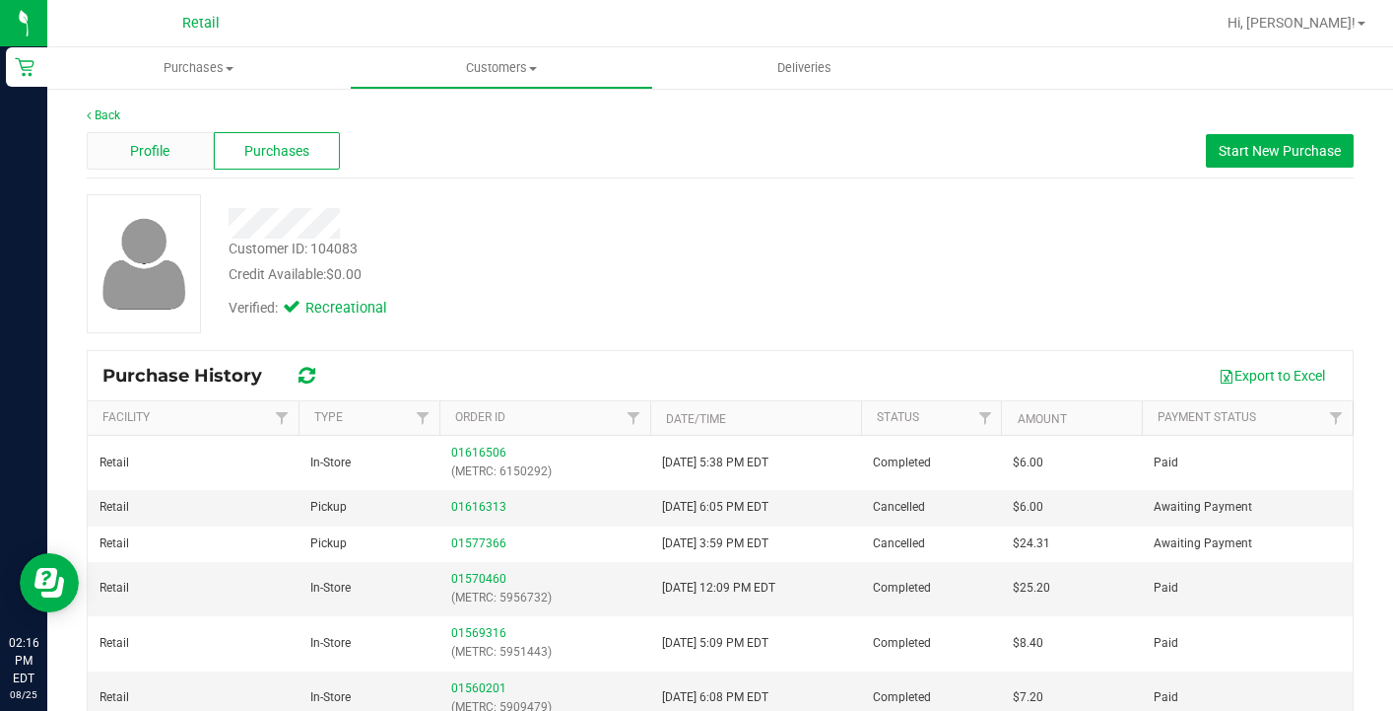
click at [160, 135] on div "Profile" at bounding box center [150, 150] width 127 height 37
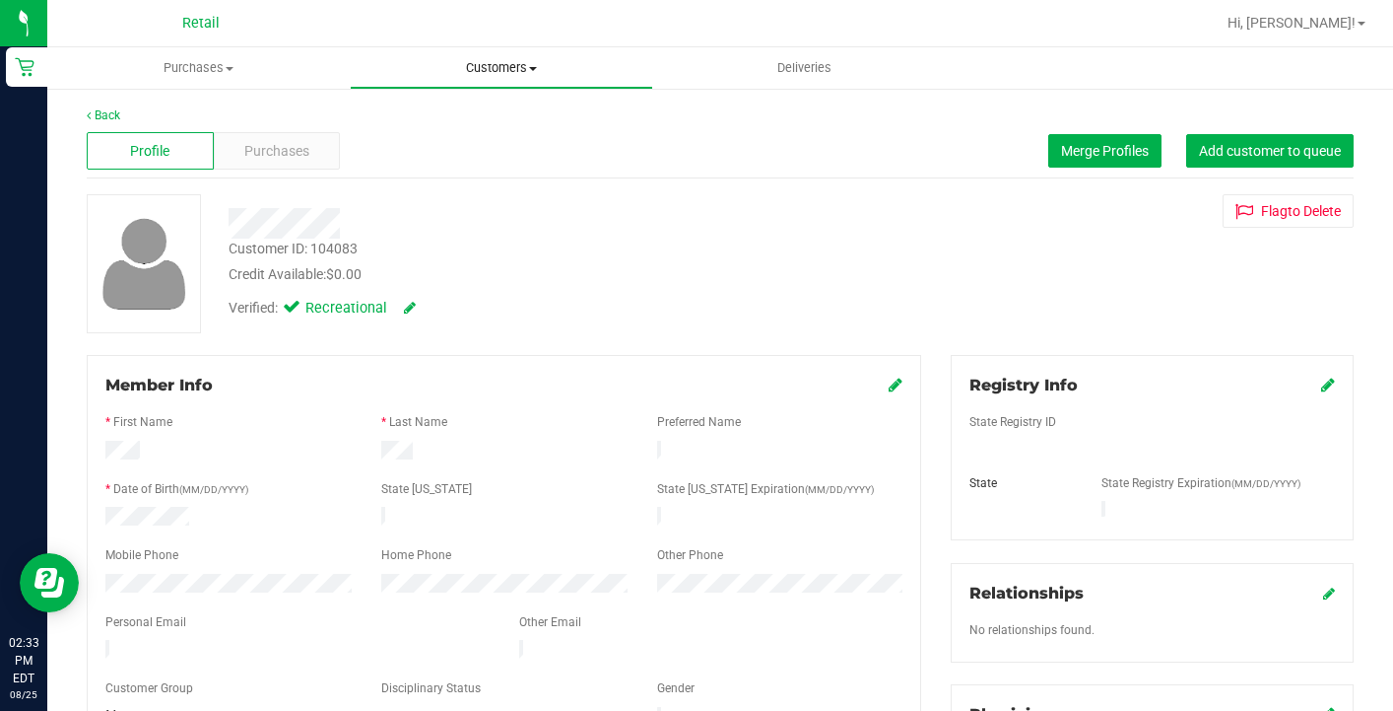
click at [508, 70] on span "Customers" at bounding box center [501, 68] width 301 height 18
click at [508, 121] on li "All customers" at bounding box center [501, 119] width 303 height 24
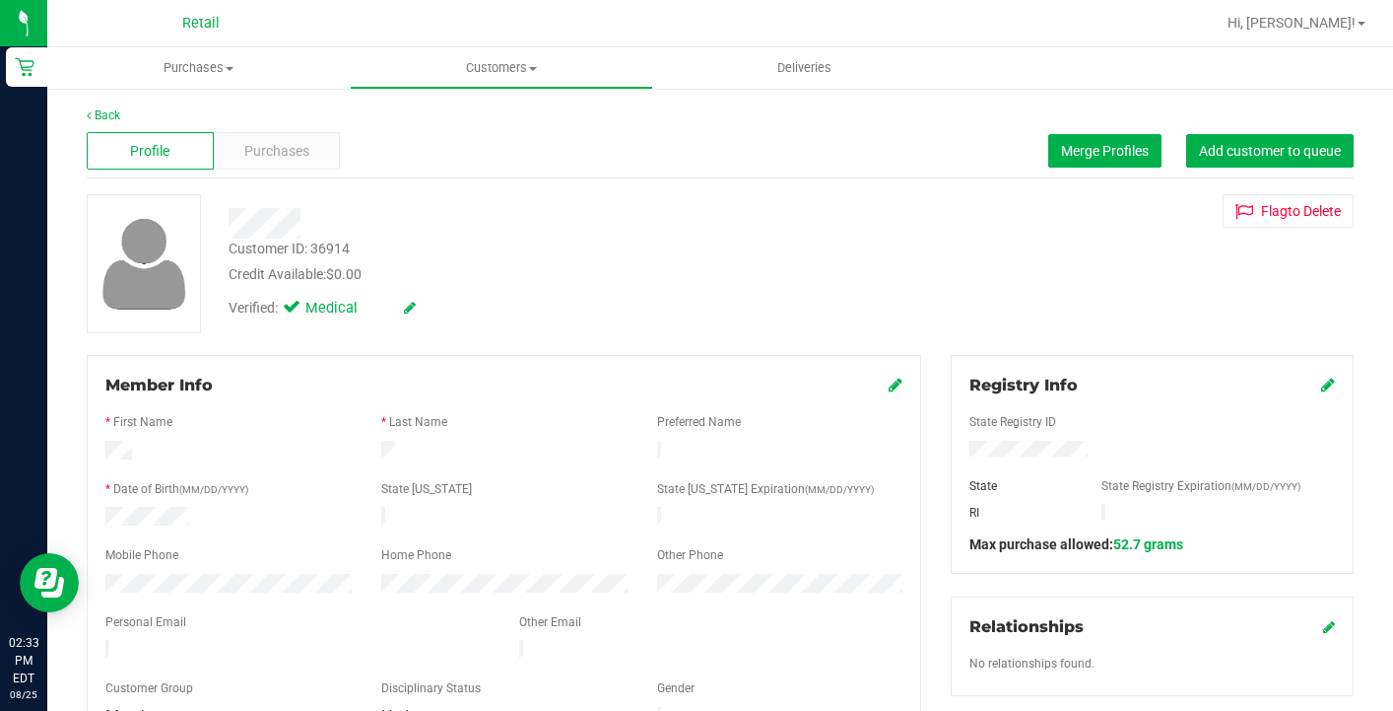
click at [896, 387] on icon at bounding box center [896, 384] width 14 height 16
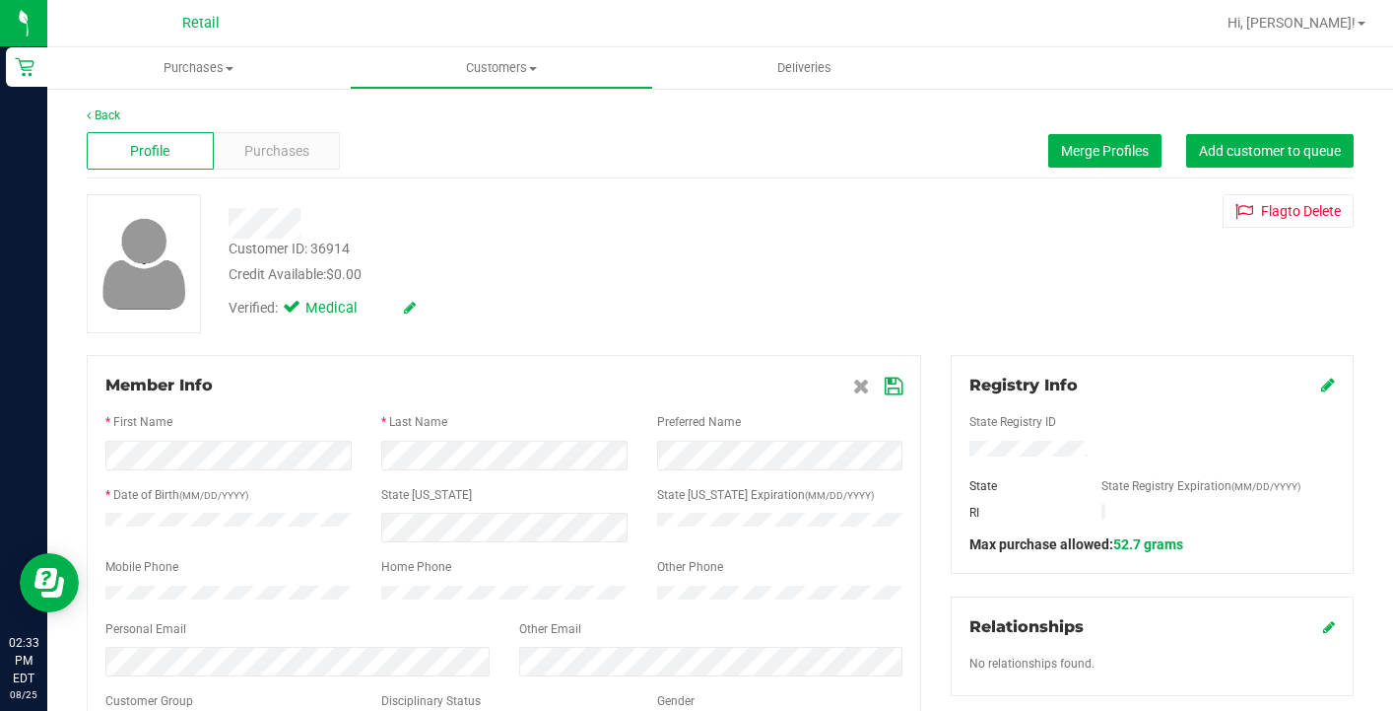
click at [890, 384] on icon at bounding box center [894, 386] width 18 height 16
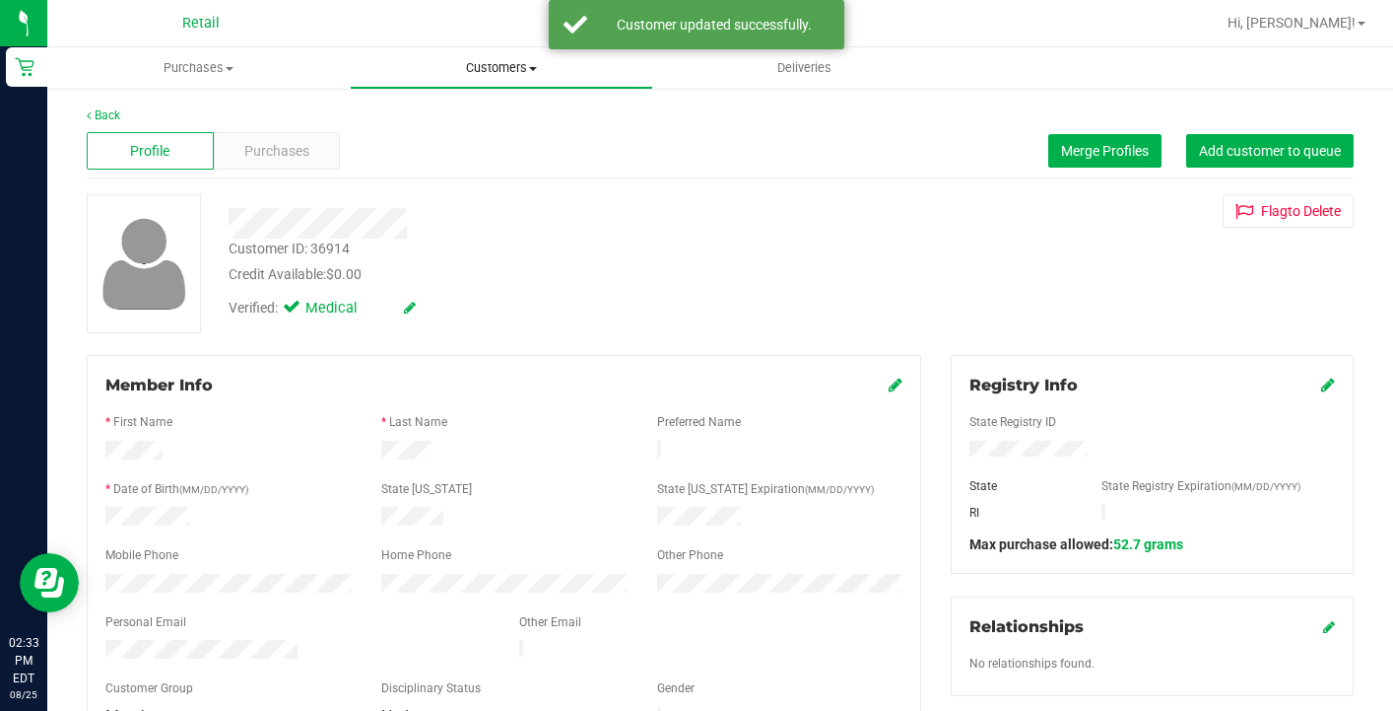
click at [506, 54] on uib-tab-heading "Customers All customers Add a new customer All physicians" at bounding box center [501, 67] width 301 height 39
click at [501, 119] on li "All customers" at bounding box center [501, 119] width 303 height 24
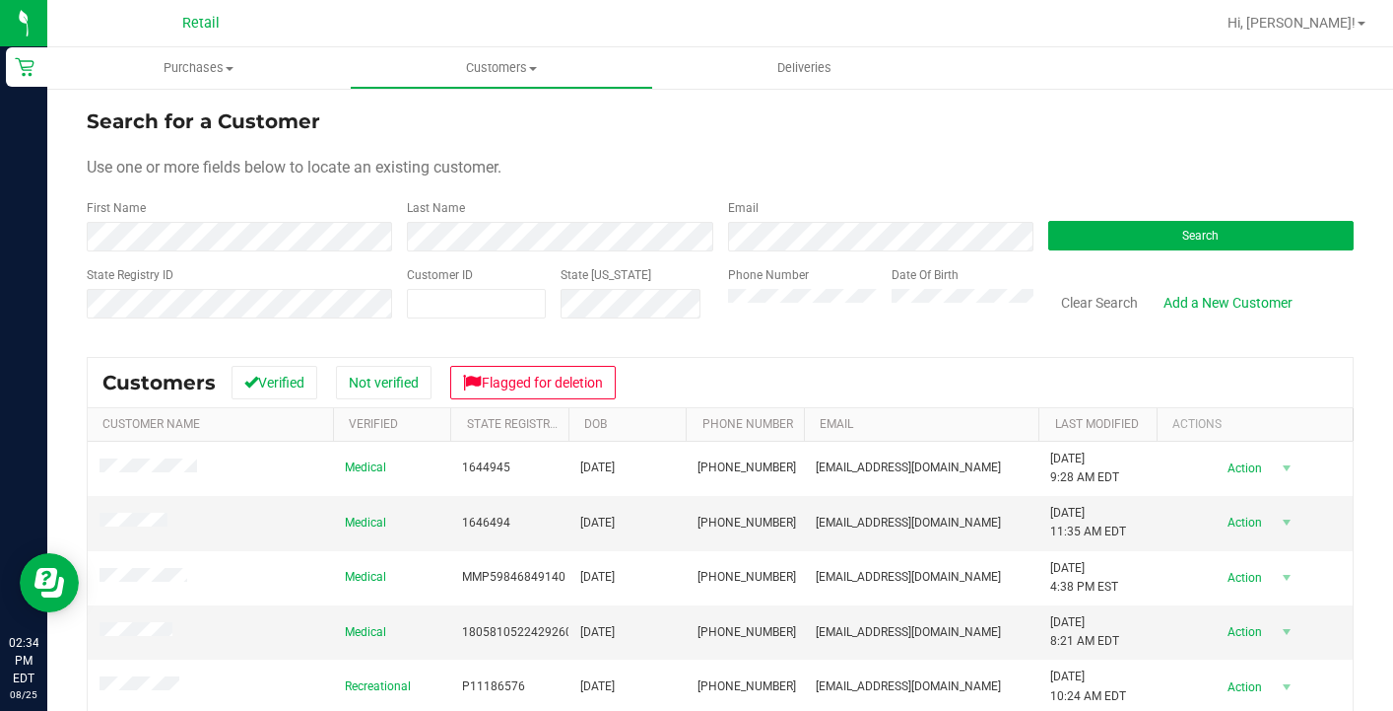
click at [355, 254] on form "Search for a Customer Use one or more fields below to locate an existing custom…" at bounding box center [720, 221] width 1267 height 230
click at [346, 214] on div "First Name" at bounding box center [239, 225] width 305 height 52
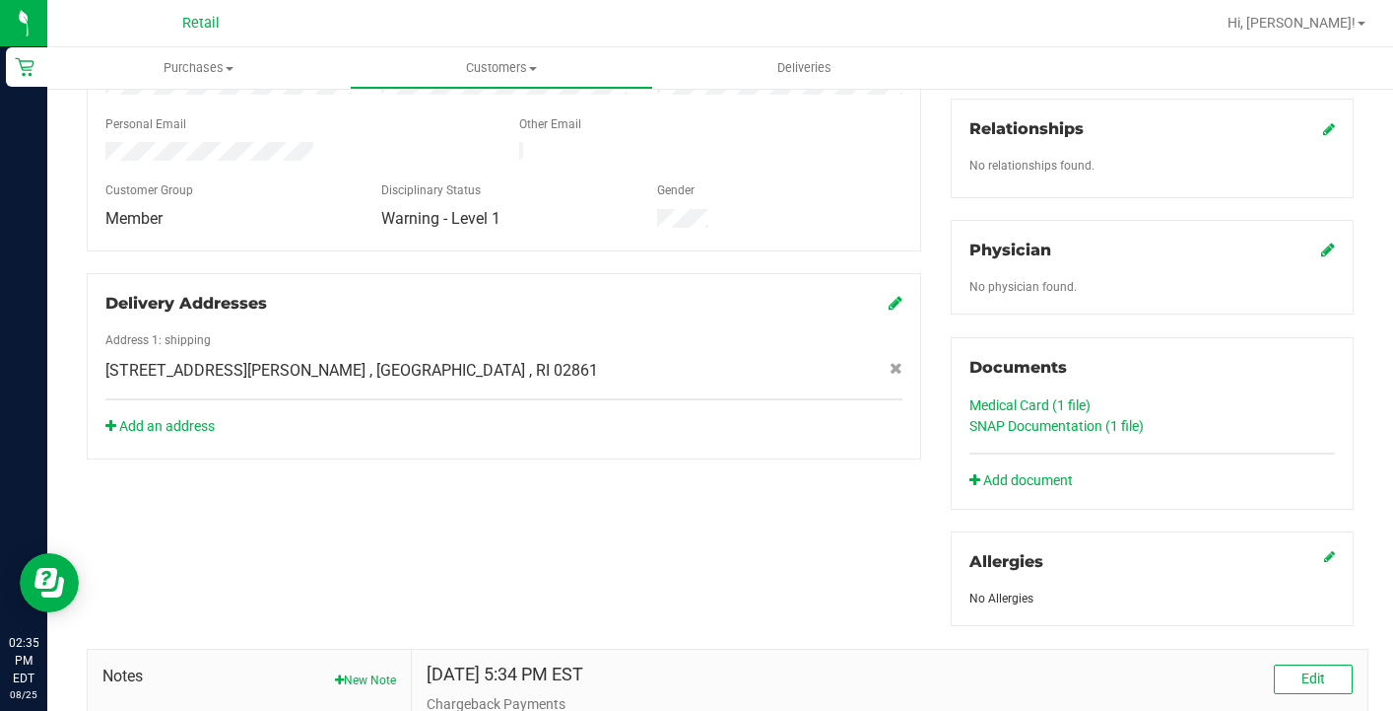
scroll to position [517, 0]
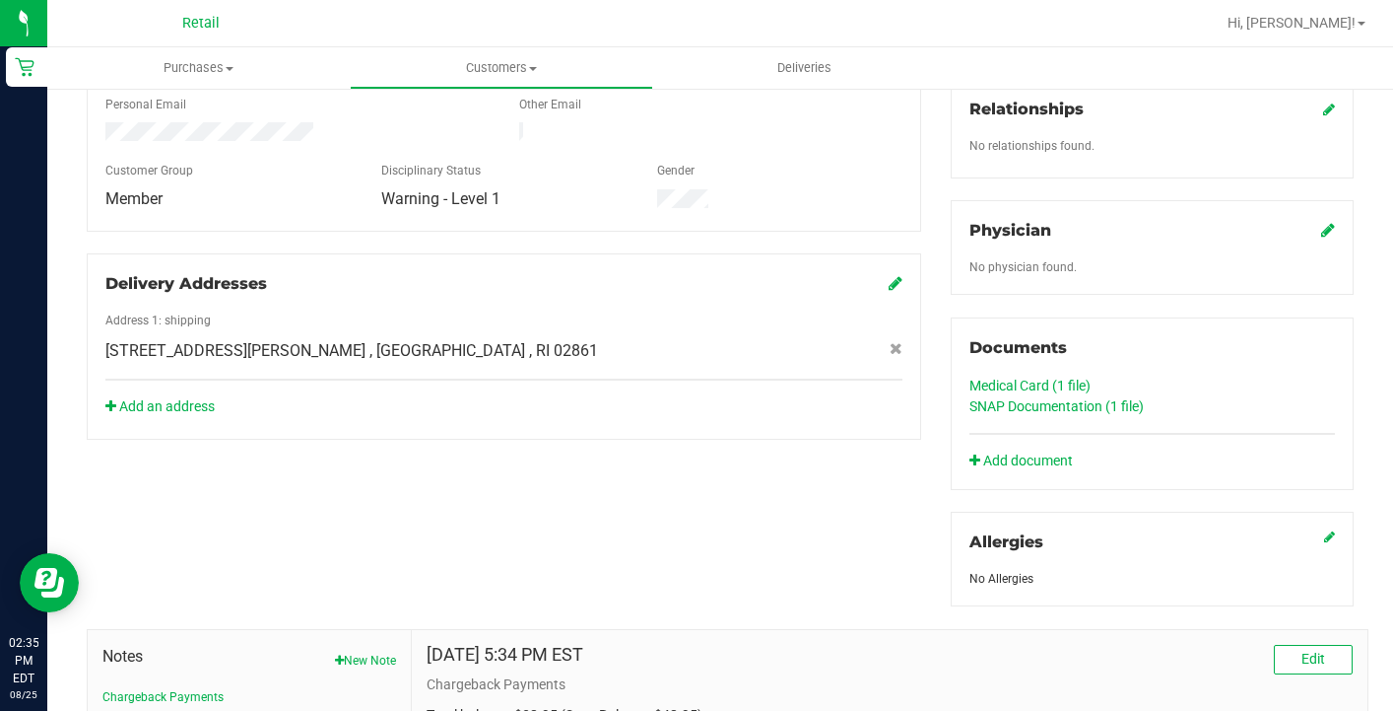
click at [1021, 386] on link "Medical Card (1 file)" at bounding box center [1030, 385] width 121 height 16
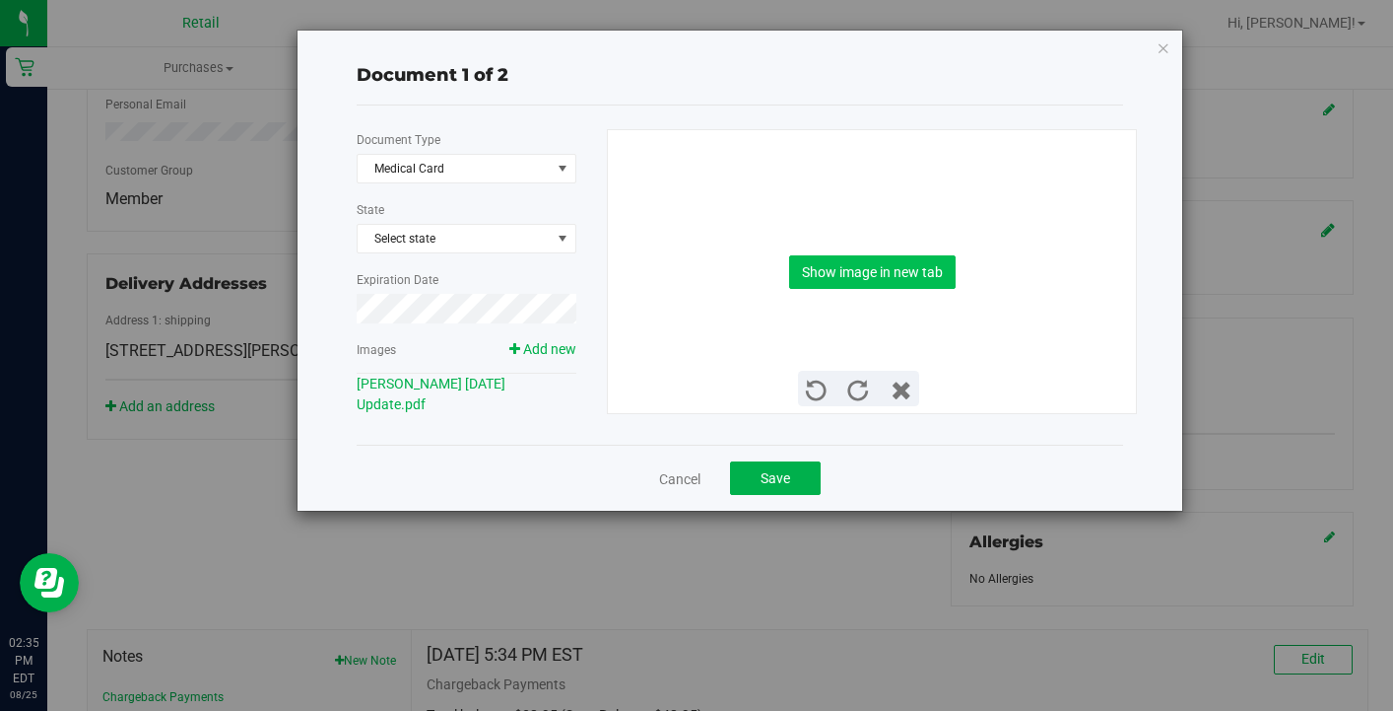
click at [905, 288] on button "Show image in new tab" at bounding box center [872, 272] width 167 height 34
click at [680, 491] on div "Cancel Save" at bounding box center [740, 477] width 767 height 66
click at [680, 483] on link "Cancel" at bounding box center [679, 479] width 41 height 20
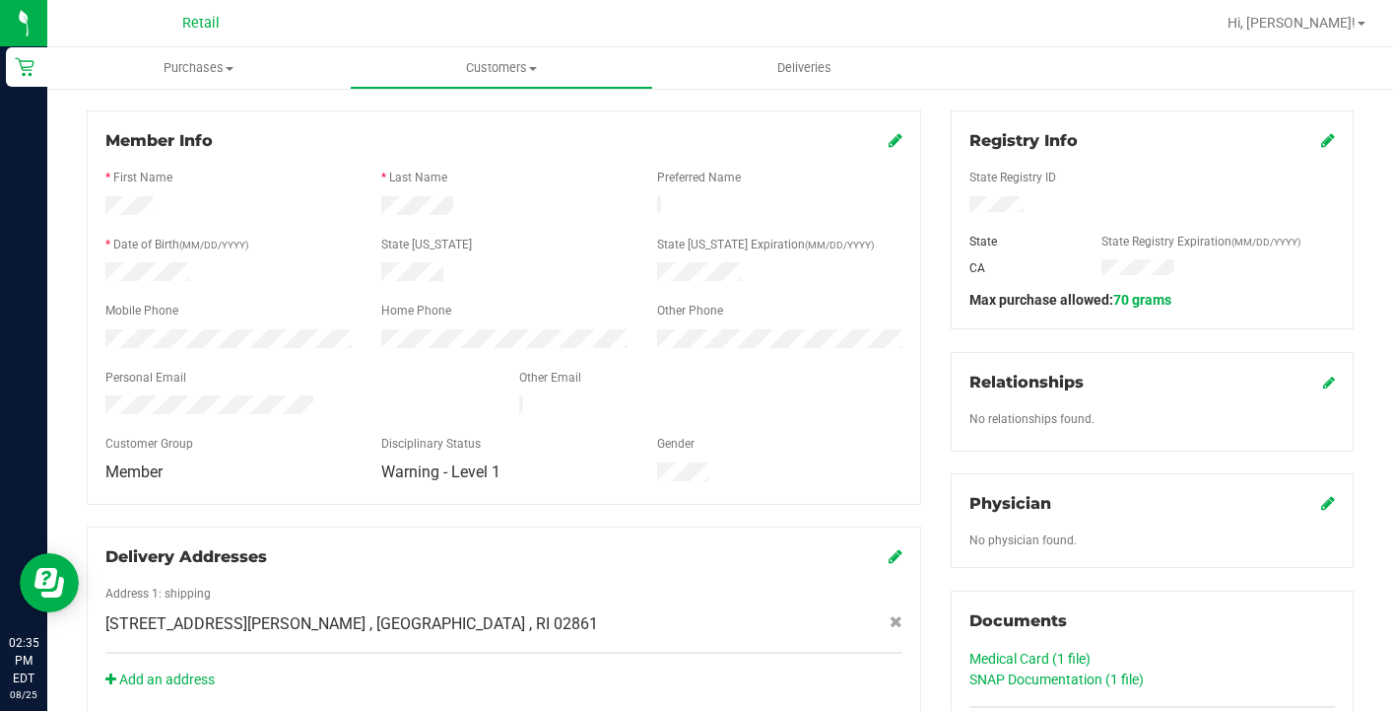
scroll to position [246, 0]
click at [890, 140] on icon at bounding box center [896, 138] width 14 height 16
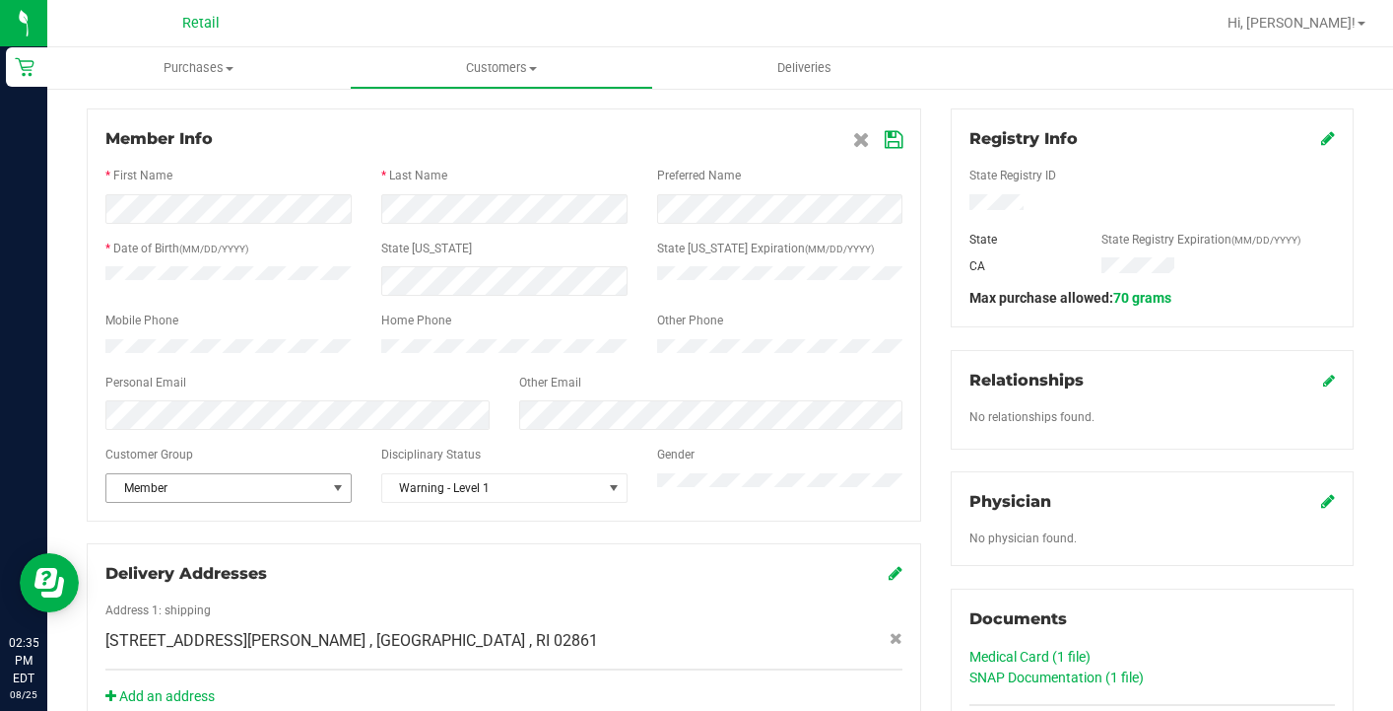
click at [234, 492] on span "Member" at bounding box center [216, 488] width 220 height 28
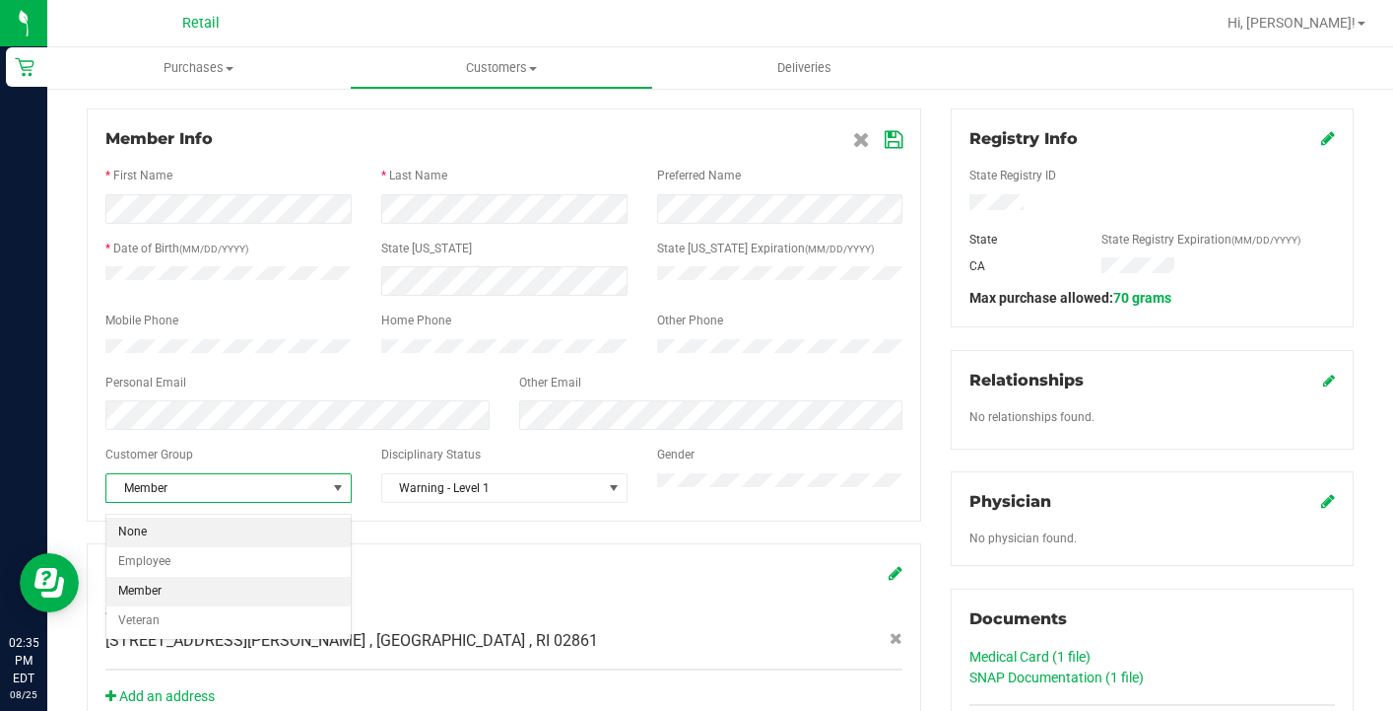
click at [231, 525] on li "None" at bounding box center [228, 532] width 244 height 30
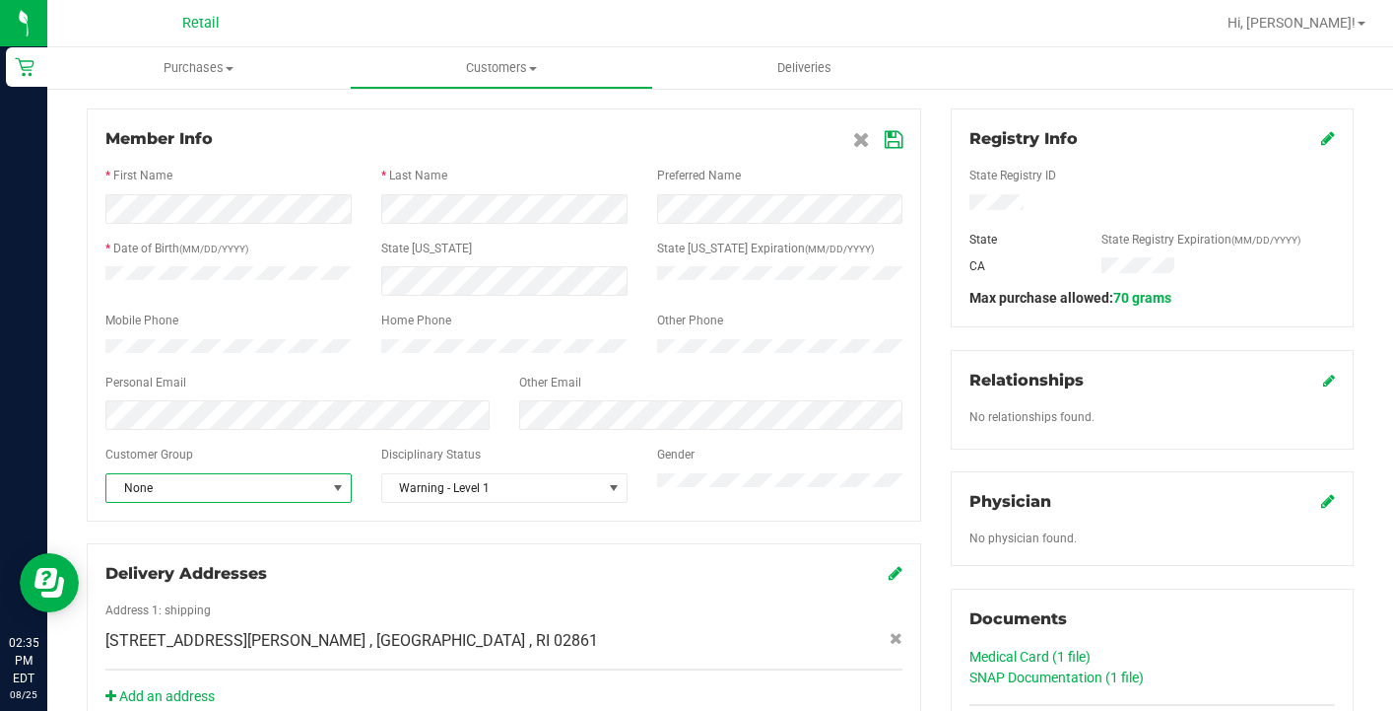
click at [896, 137] on icon at bounding box center [894, 140] width 18 height 16
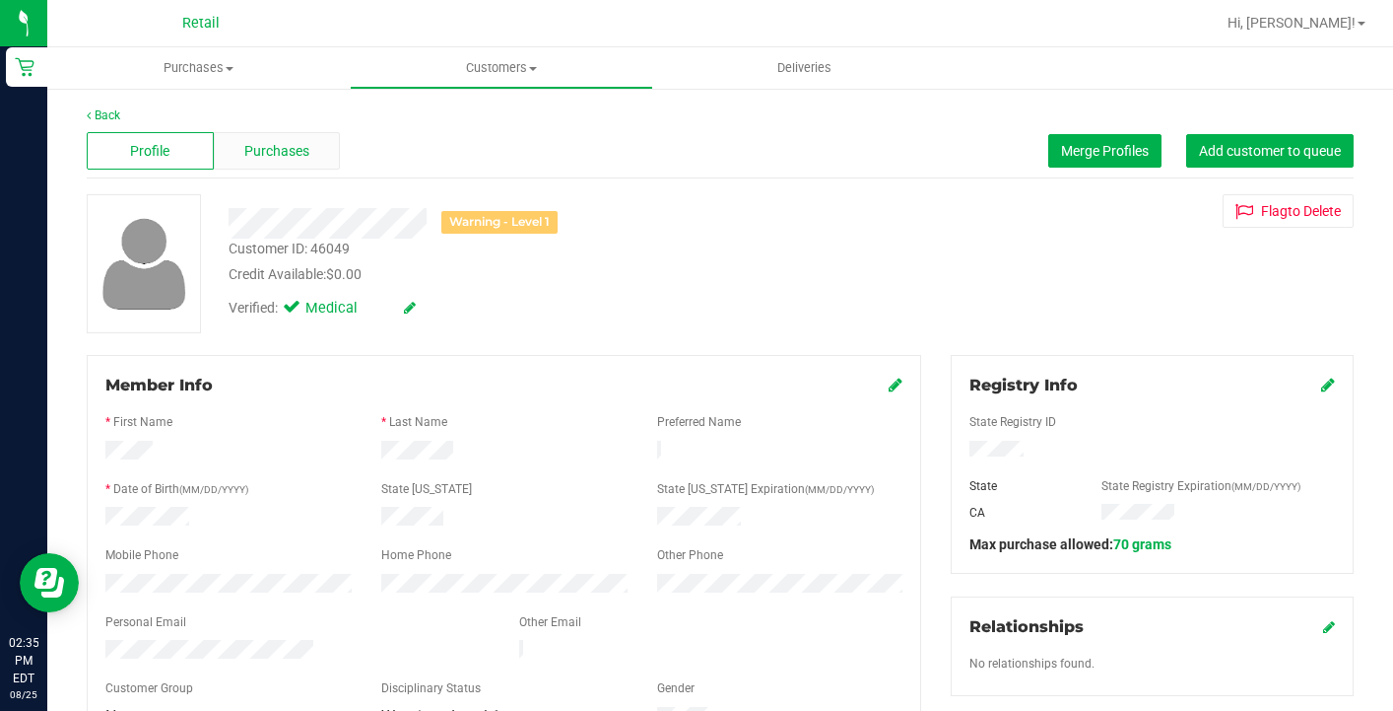
scroll to position [0, 0]
click at [273, 149] on span "Purchases" at bounding box center [276, 151] width 65 height 21
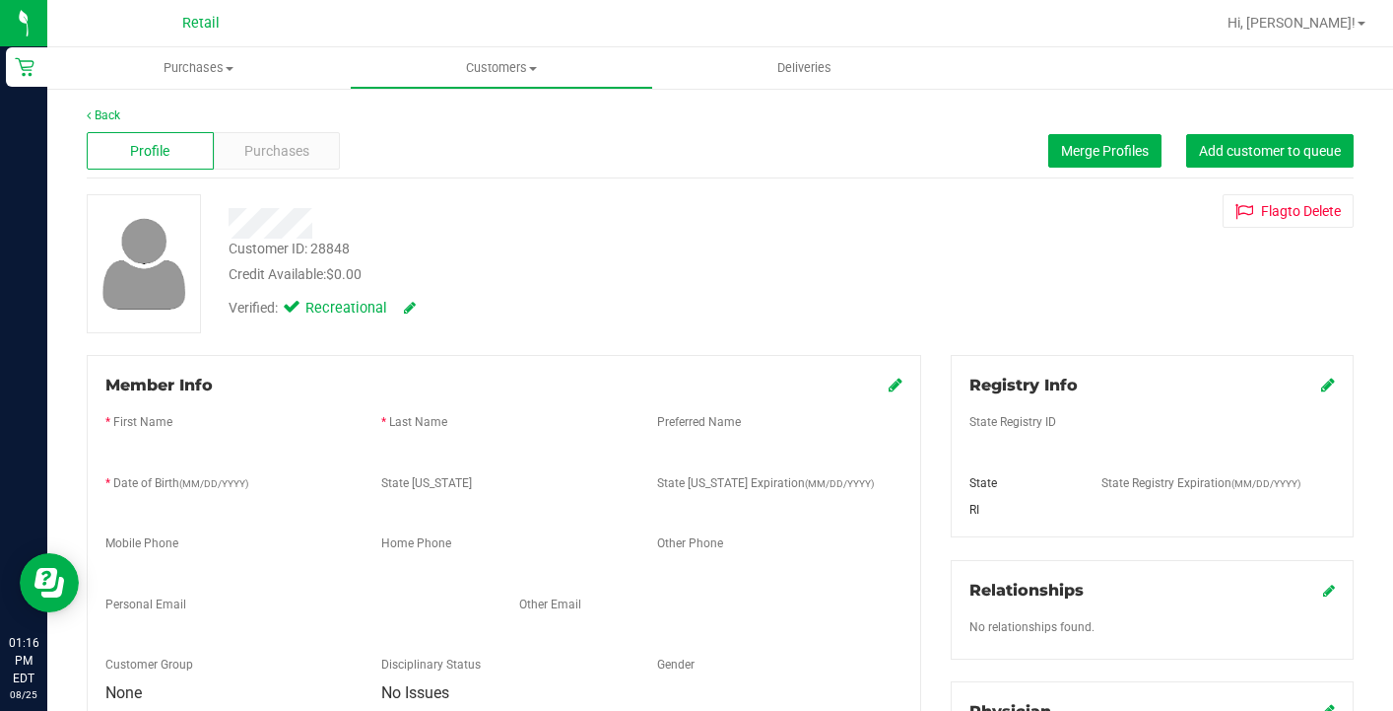
click at [760, 6] on div at bounding box center [784, 23] width 862 height 38
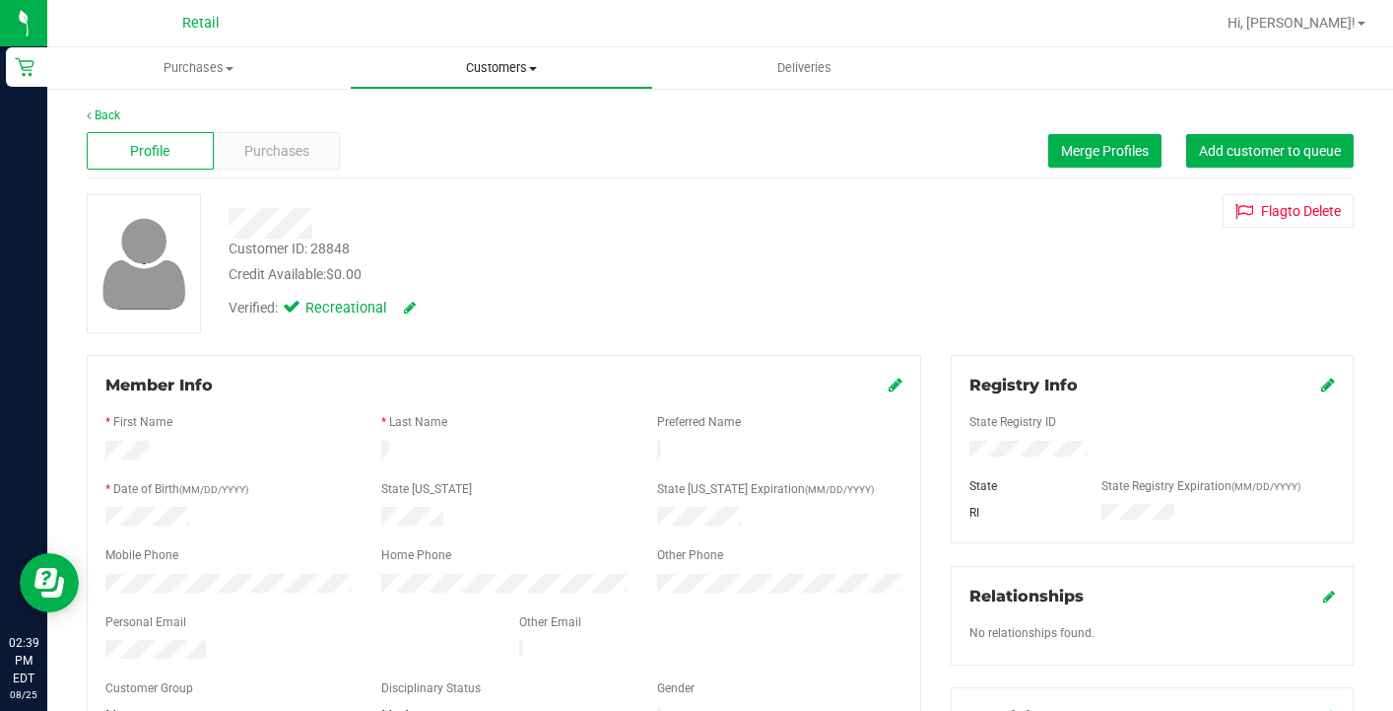
click at [465, 70] on span "Customers" at bounding box center [501, 68] width 301 height 18
click at [465, 120] on span "All customers" at bounding box center [421, 118] width 142 height 17
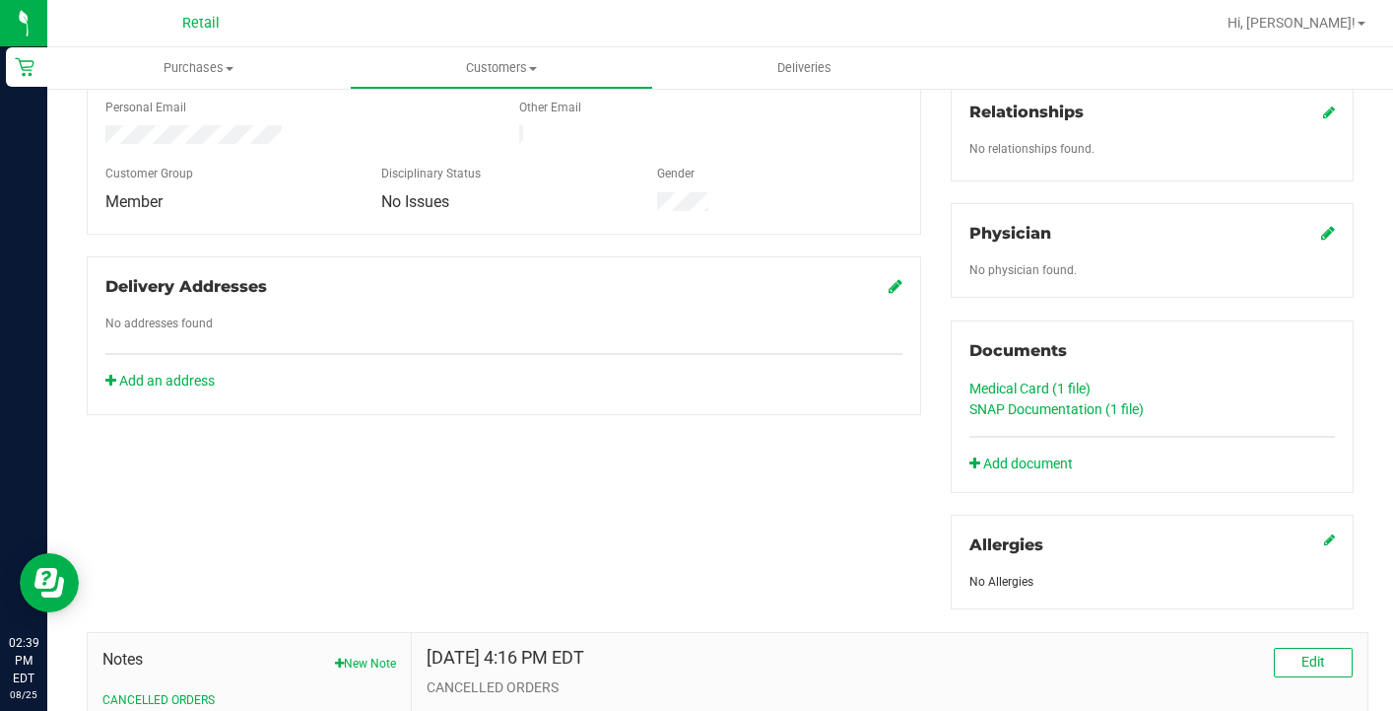
scroll to position [512, 0]
click at [1049, 383] on link "Medical Card (1 file)" at bounding box center [1030, 390] width 121 height 16
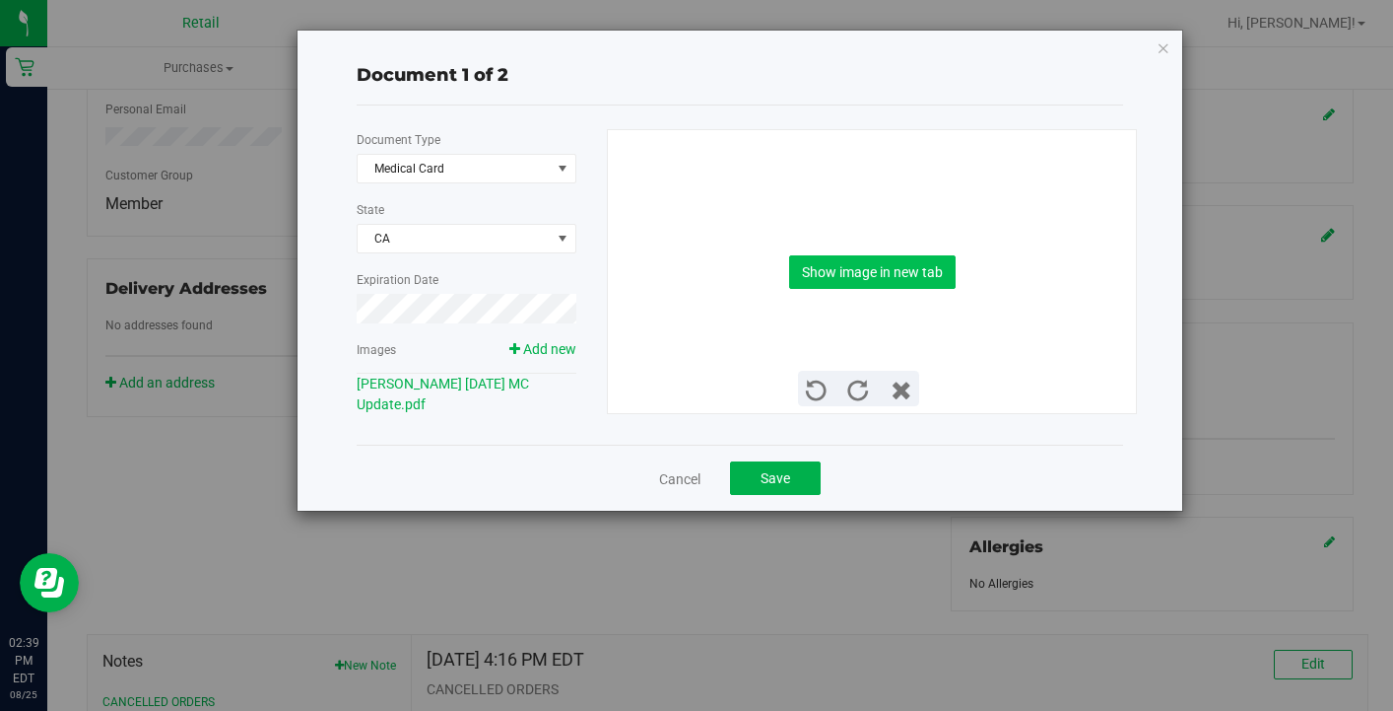
click at [893, 257] on button "Show image in new tab" at bounding box center [872, 272] width 167 height 34
click at [686, 491] on div "Cancel Save" at bounding box center [740, 477] width 767 height 66
click at [673, 476] on link "Cancel" at bounding box center [679, 479] width 41 height 20
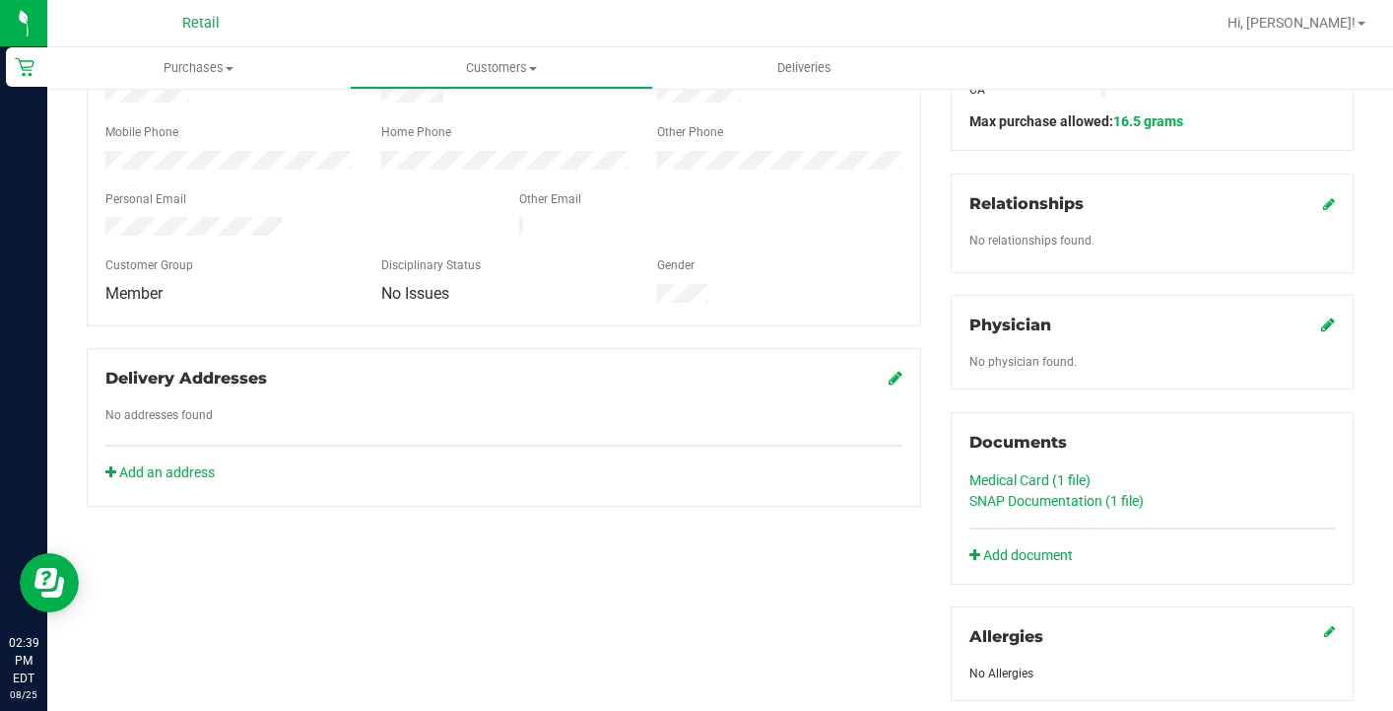
scroll to position [379, 0]
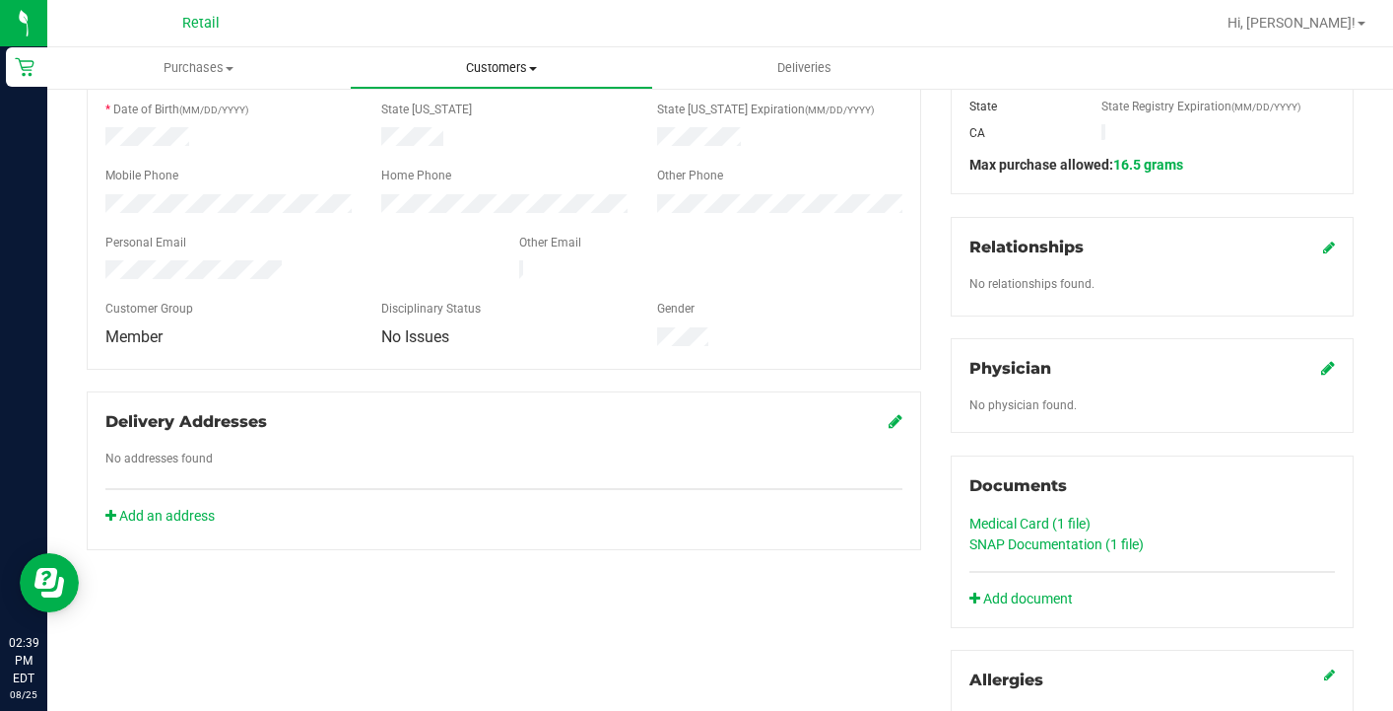
click at [460, 52] on uib-tab-heading "Customers All customers Add a new customer All physicians" at bounding box center [501, 67] width 301 height 39
click at [458, 113] on span "All customers" at bounding box center [421, 118] width 142 height 17
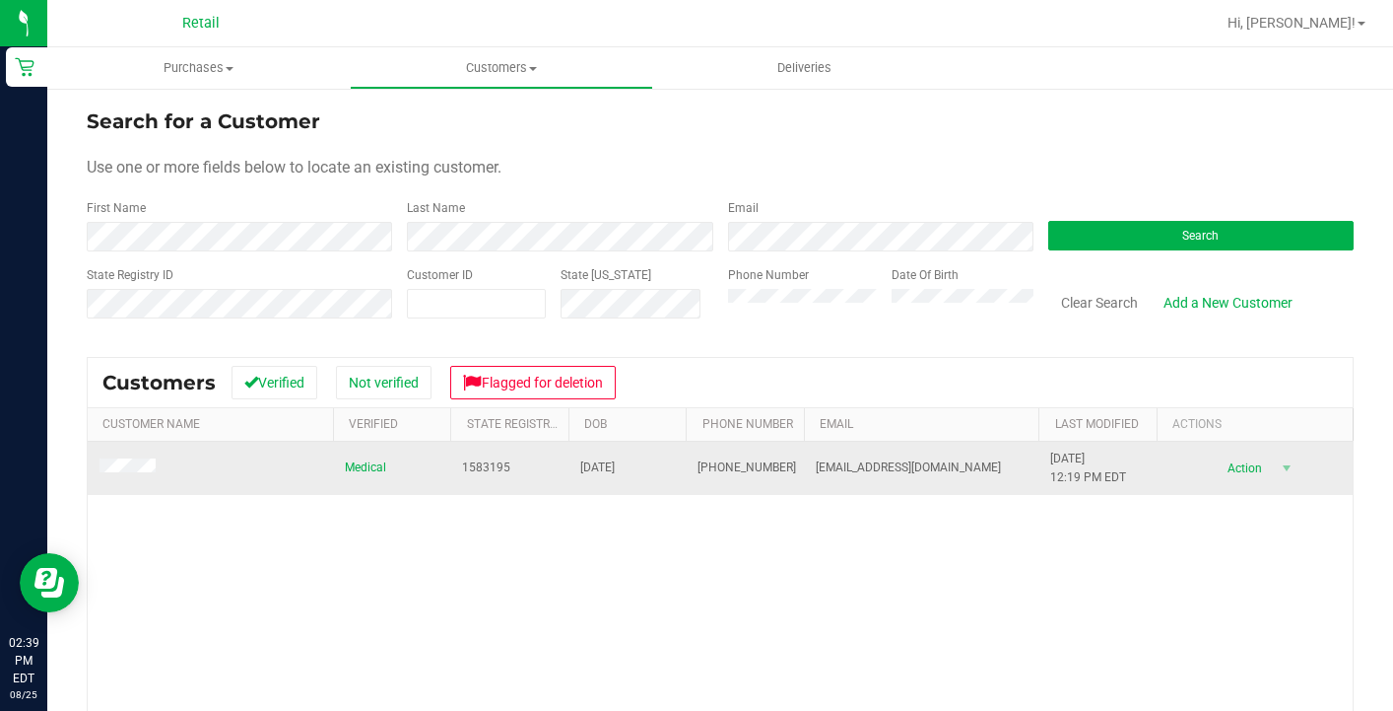
click at [135, 458] on span at bounding box center [131, 468] width 62 height 20
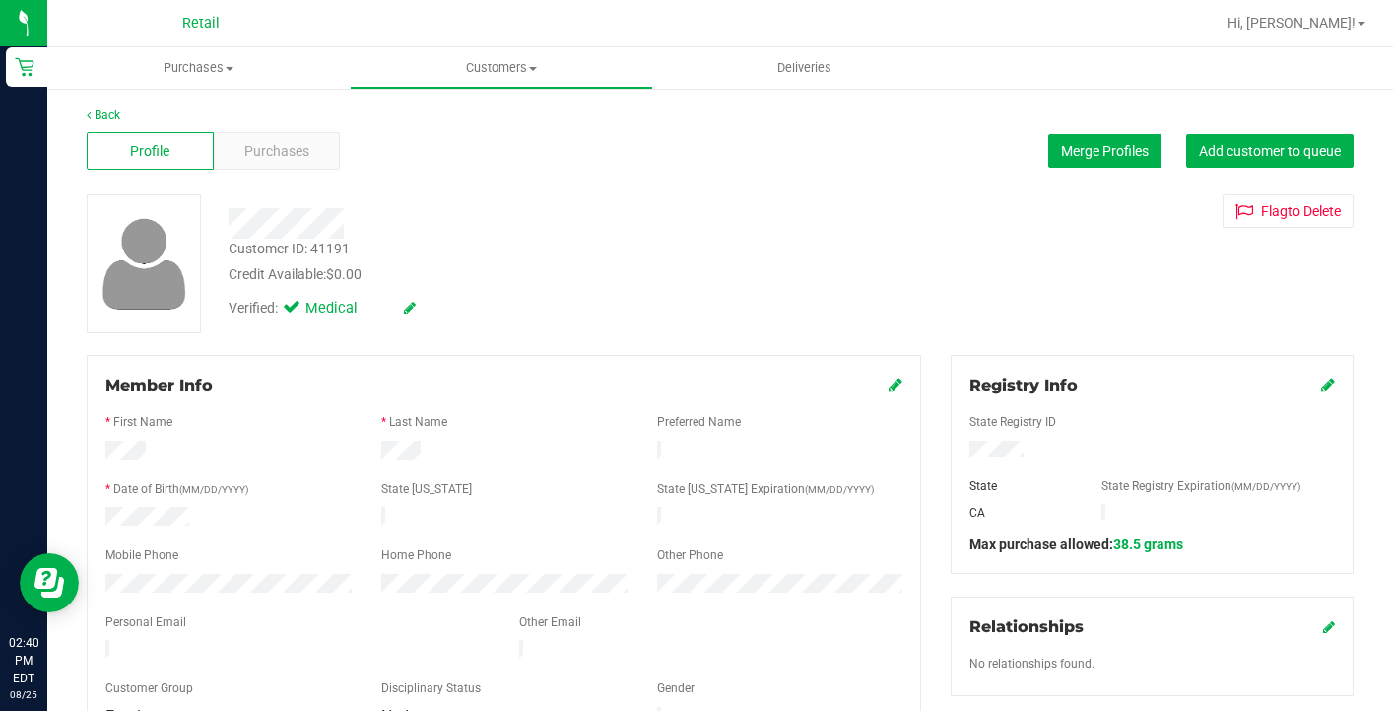
scroll to position [457, 0]
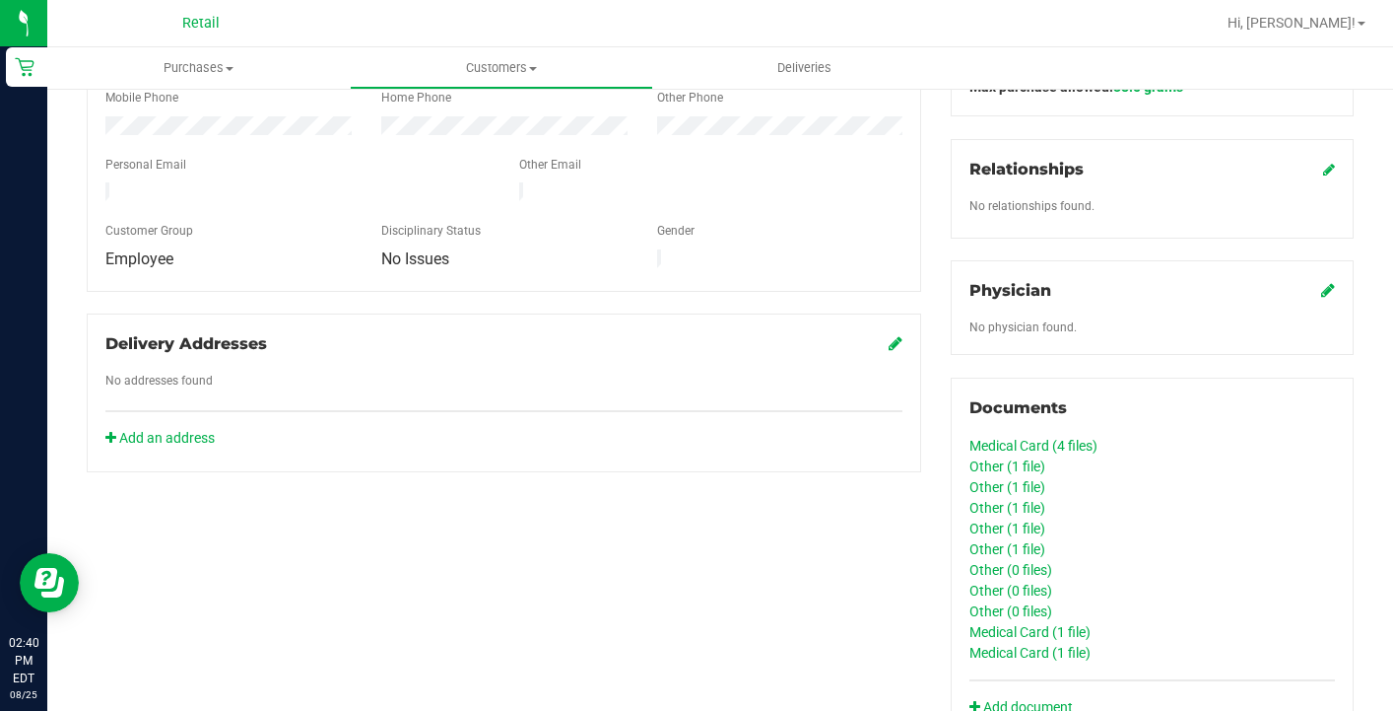
click at [1077, 448] on link "Medical Card (4 files)" at bounding box center [1034, 446] width 128 height 16
click at [1017, 647] on link "Medical Card (1 file)" at bounding box center [1030, 652] width 121 height 16
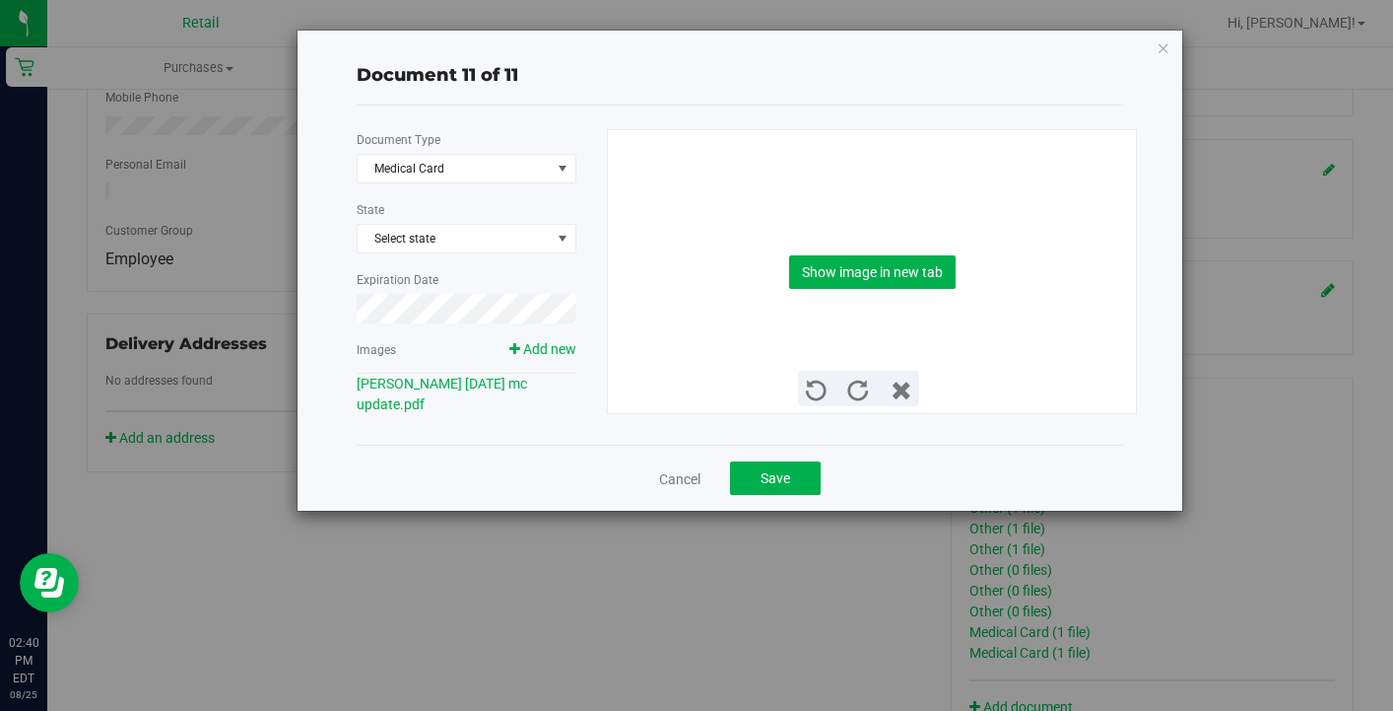
click at [864, 242] on div "Show image in new tab" at bounding box center [873, 271] width 500 height 283
click at [866, 267] on button "Show image in new tab" at bounding box center [872, 272] width 167 height 34
click at [760, 481] on button "Save" at bounding box center [775, 478] width 91 height 34
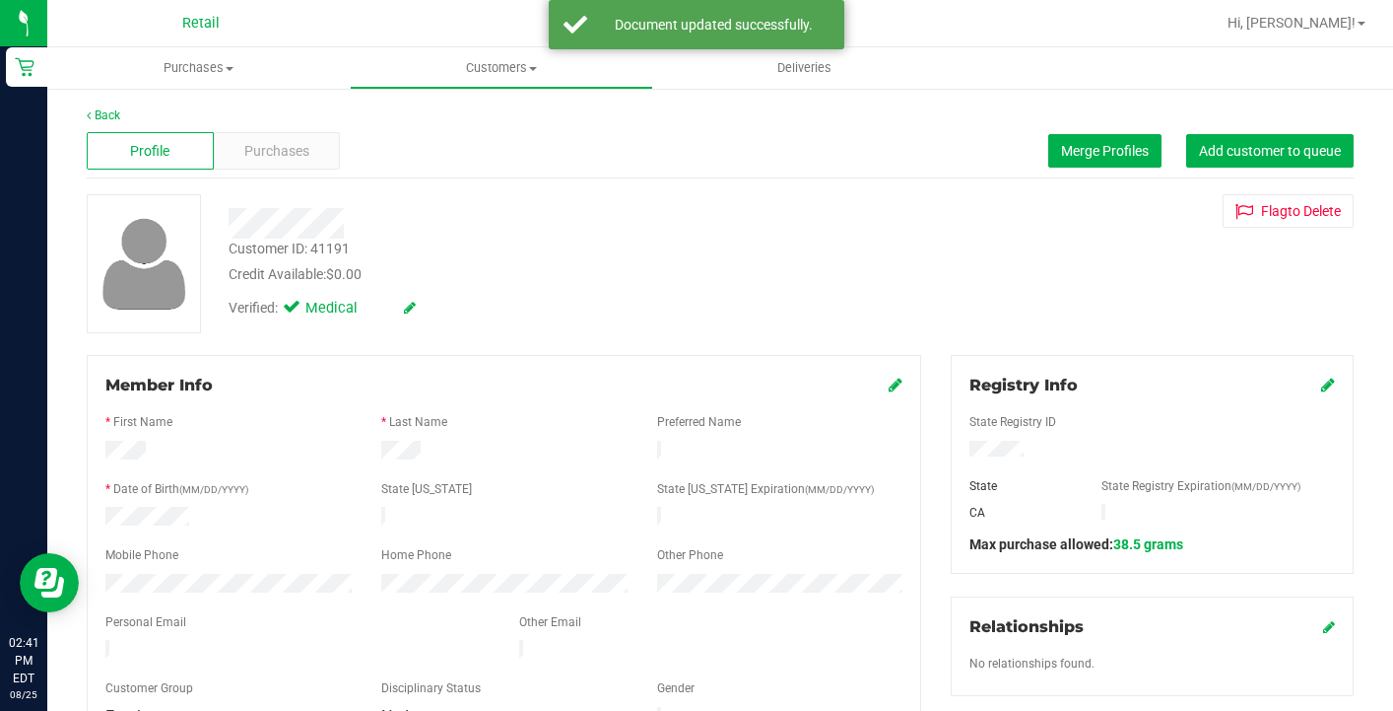
scroll to position [0, 0]
